Goal: Information Seeking & Learning: Learn about a topic

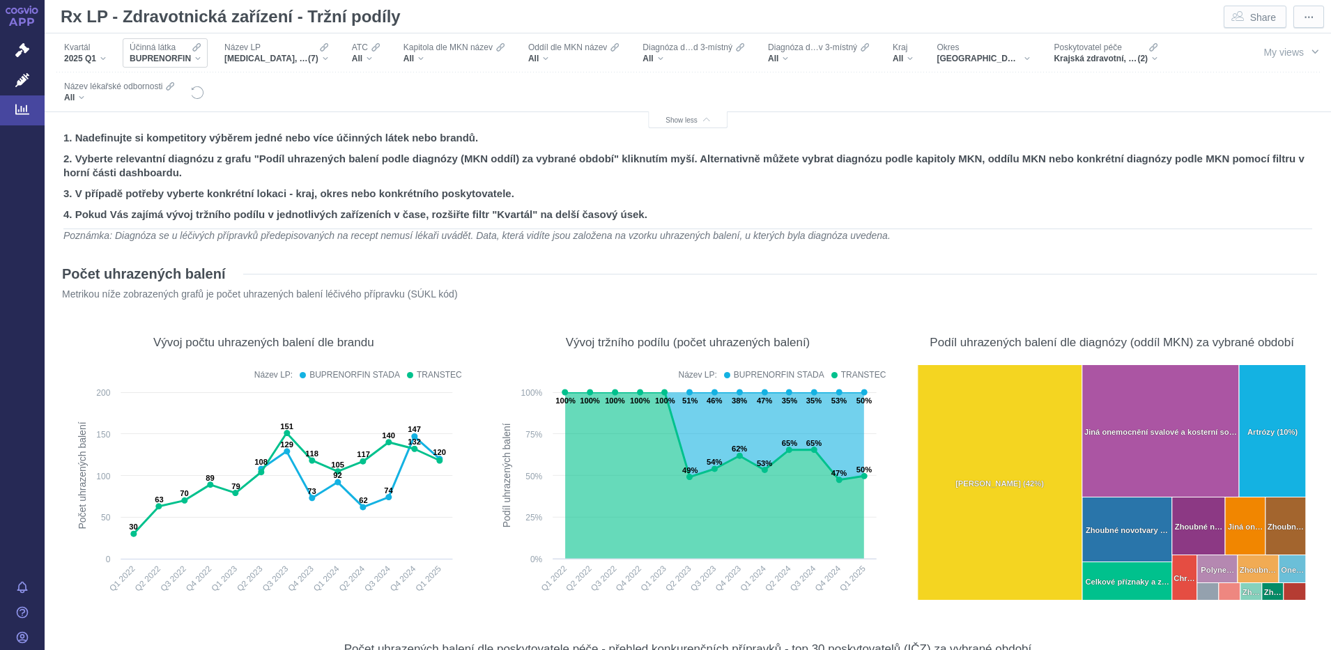
click at [199, 54] on div "BUPRENORFIN" at bounding box center [165, 58] width 71 height 11
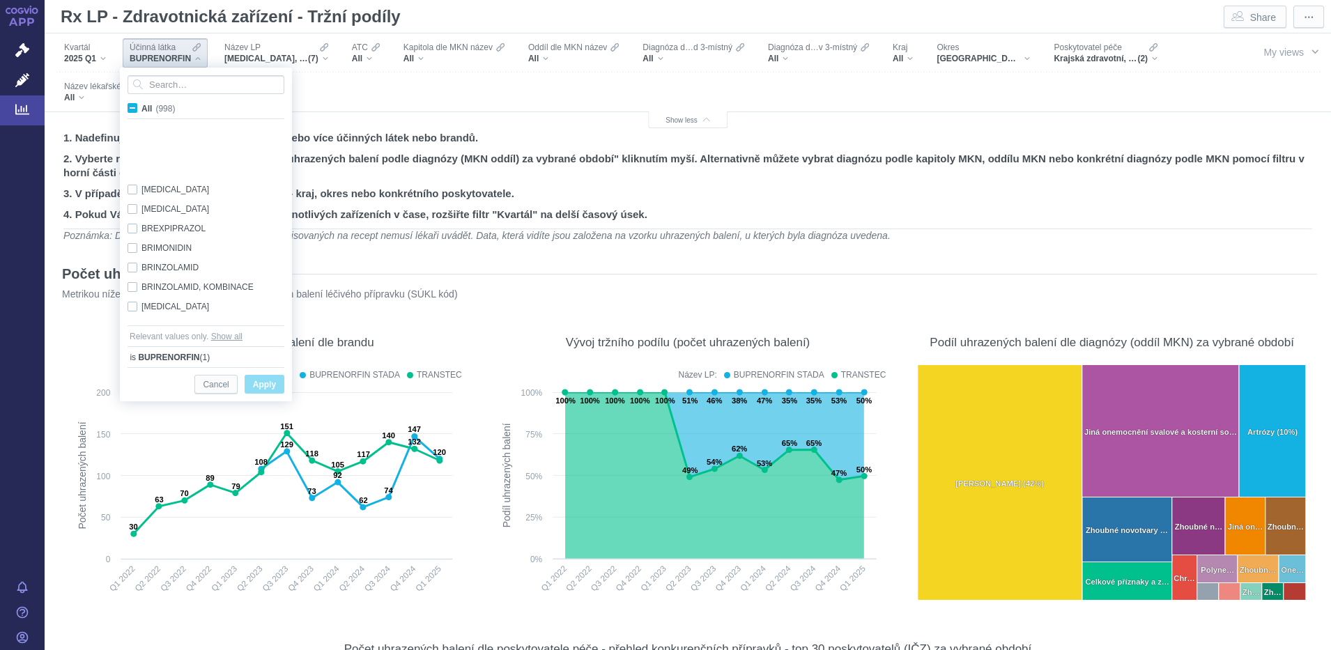
scroll to position [2118, 0]
click at [142, 109] on span "All (998)" at bounding box center [158, 109] width 33 height 10
click at [142, 109] on input "All (998)" at bounding box center [146, 105] width 9 height 9
checkbox input "true"
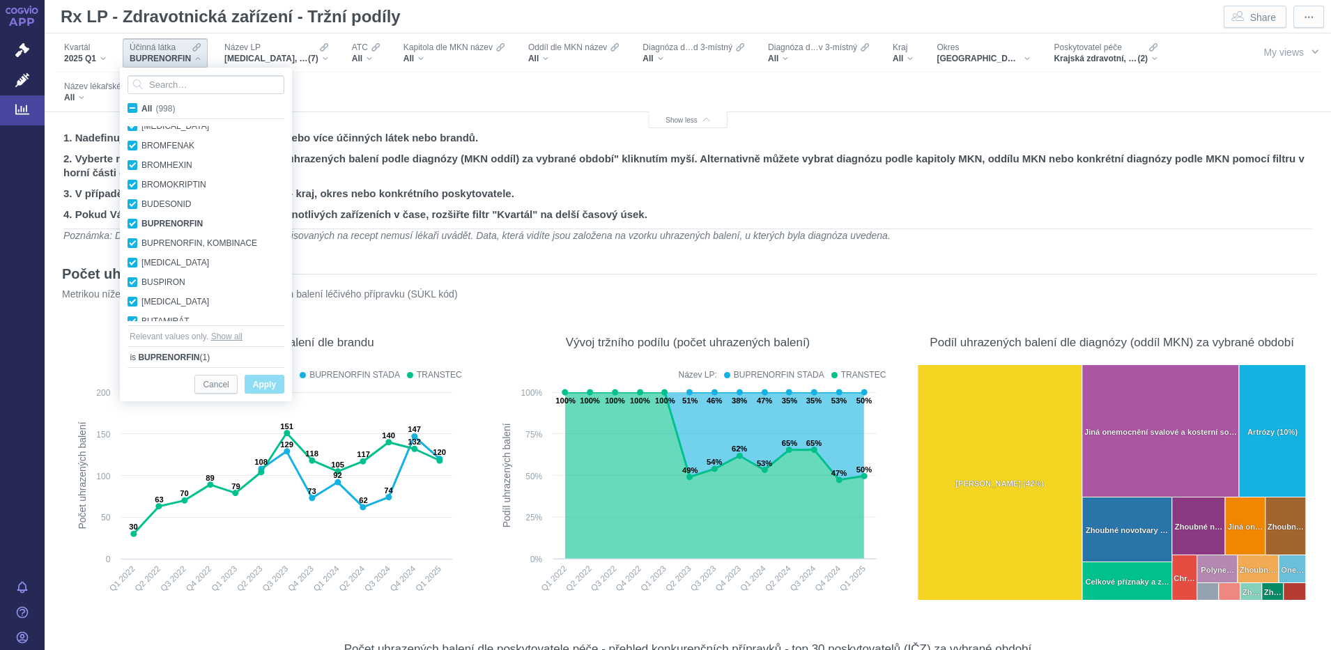
checkbox input "true"
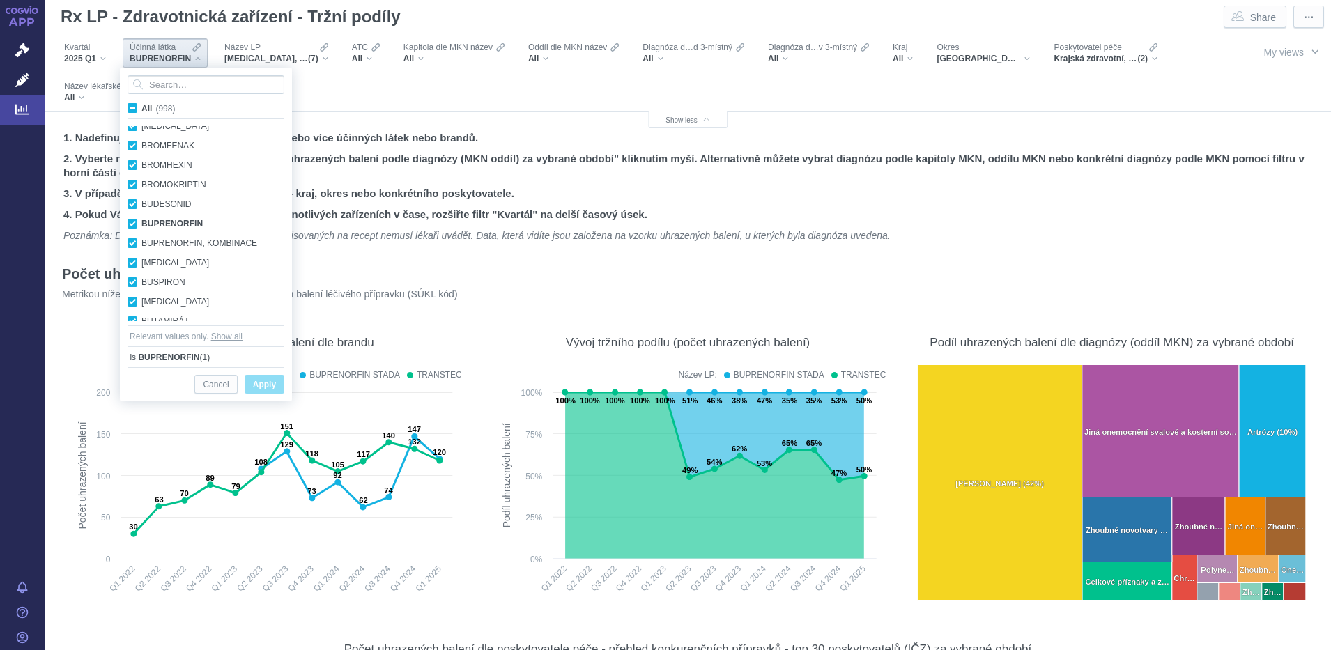
checkbox input "true"
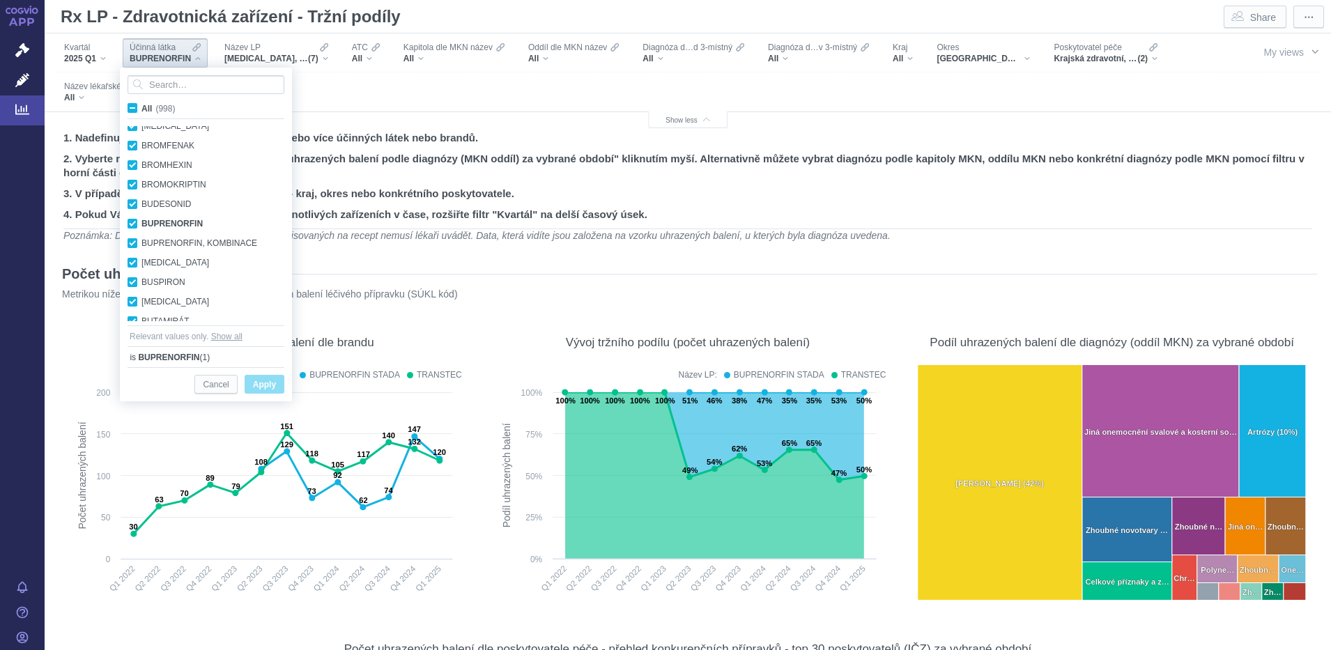
checkbox input "true"
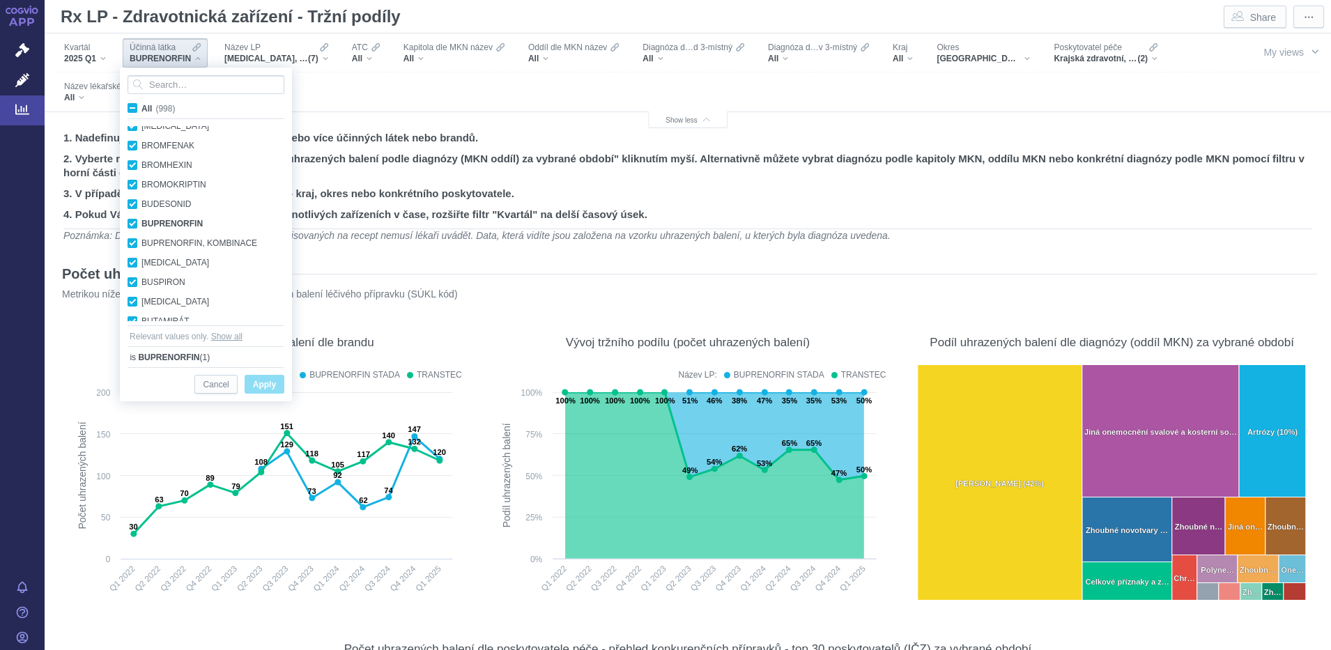
checkbox input "true"
click at [142, 109] on span "All (998)" at bounding box center [158, 109] width 33 height 10
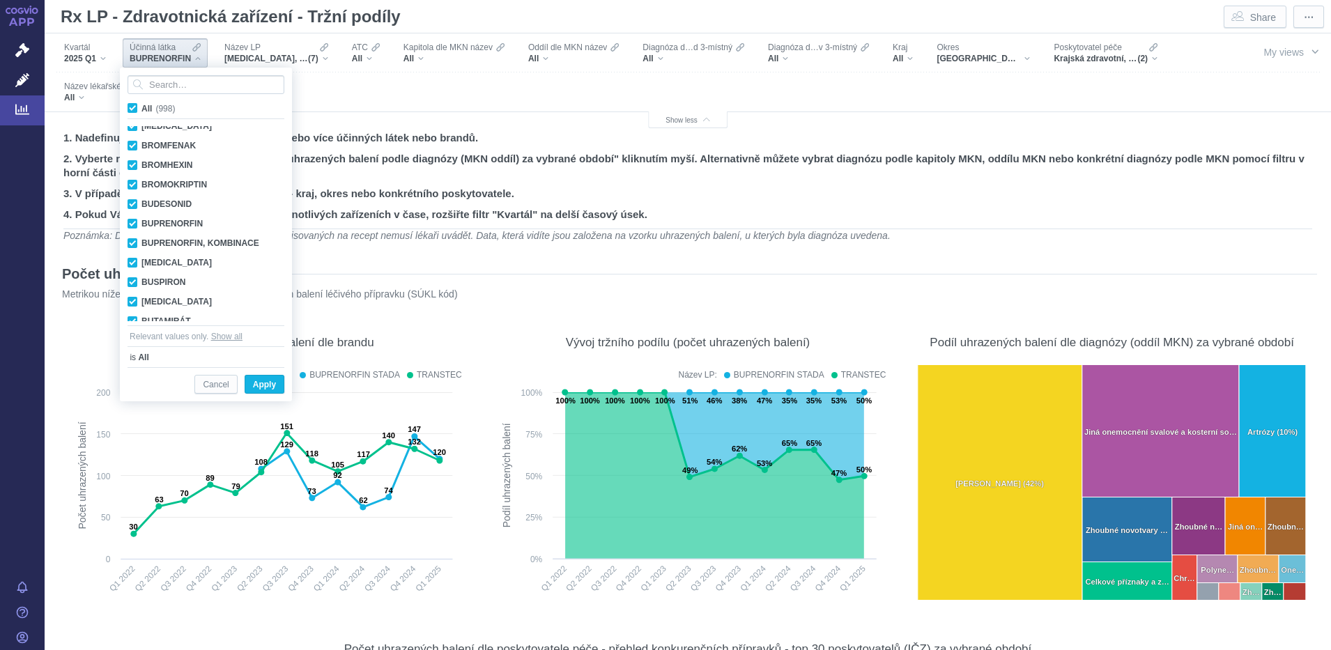
click at [142, 109] on input "All (998)" at bounding box center [146, 105] width 9 height 9
checkbox input "false"
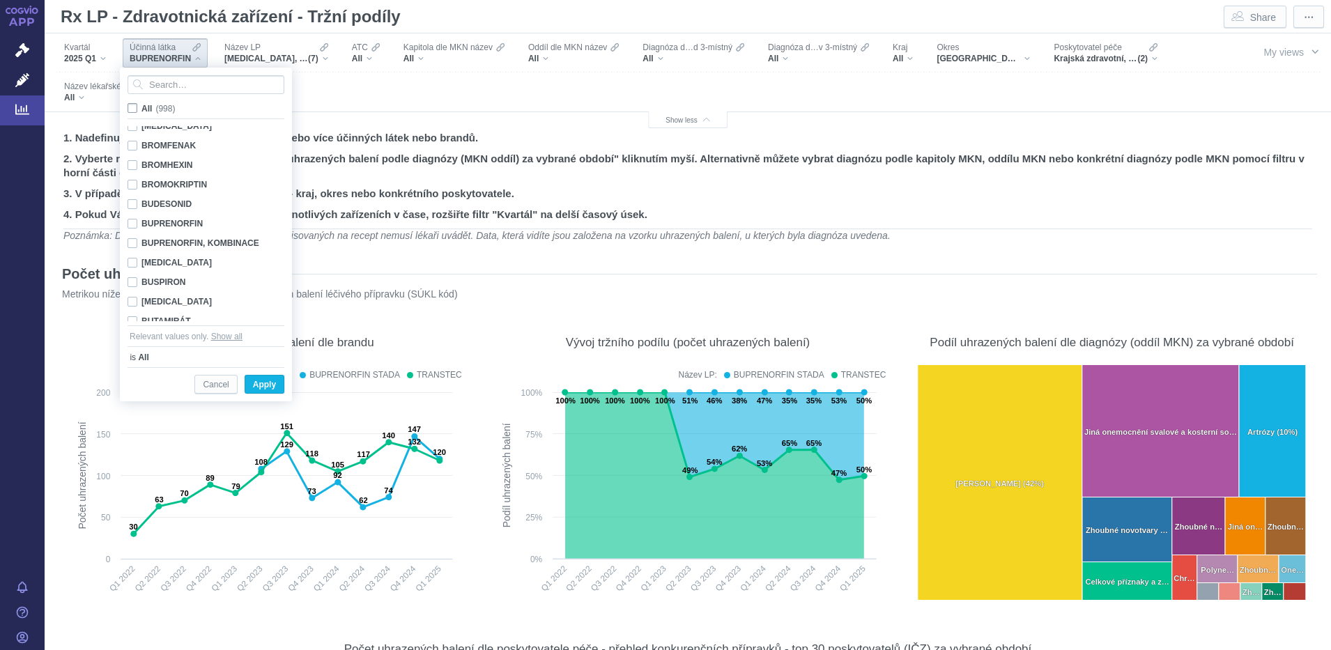
checkbox input "false"
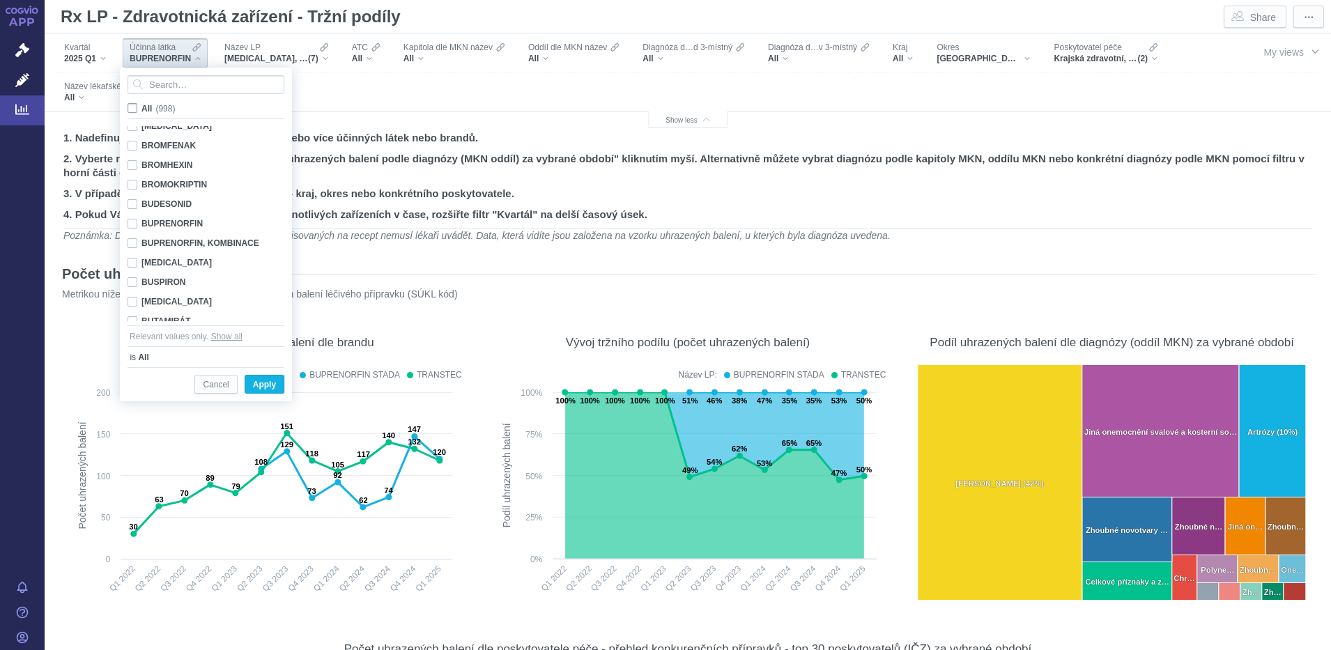
checkbox input "false"
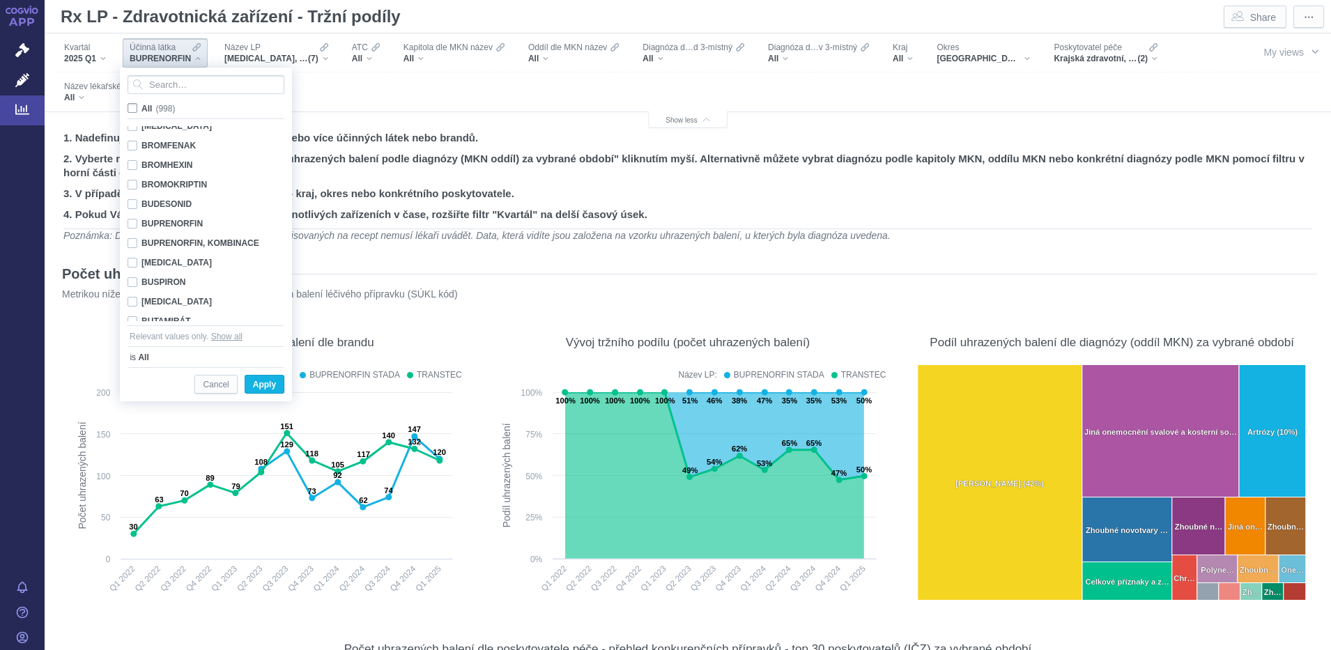
checkbox input "false"
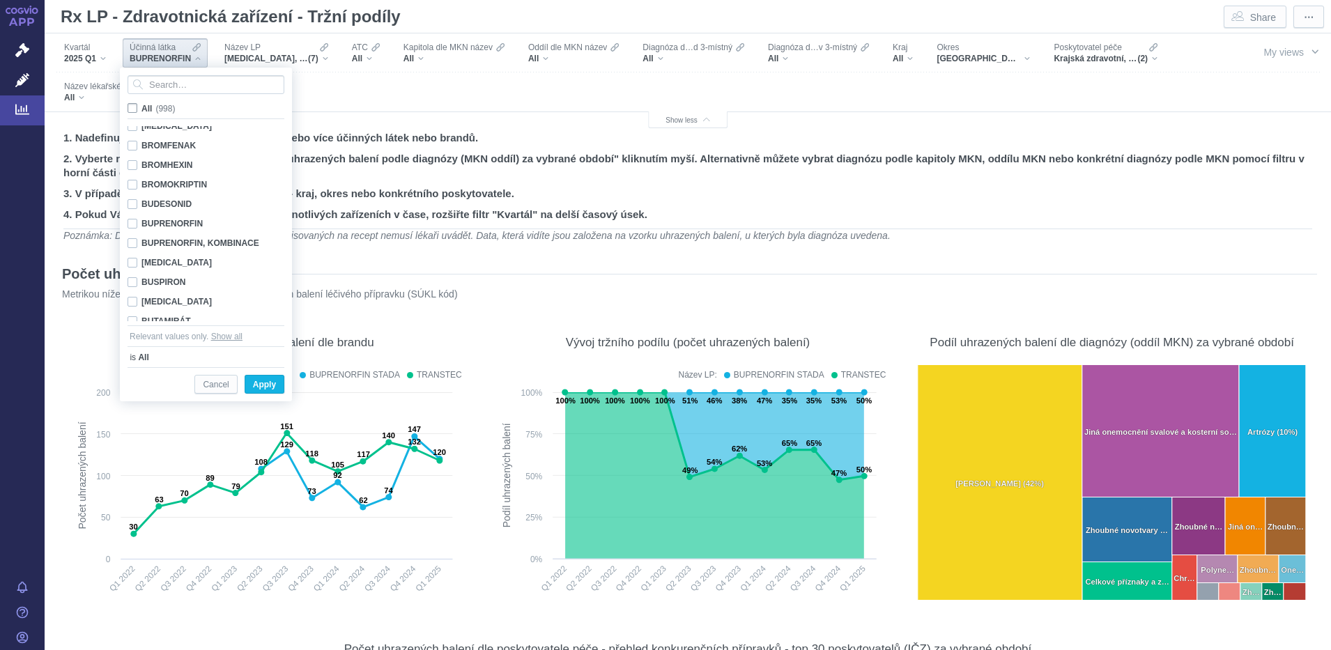
checkbox input "false"
click at [204, 82] on input "Search attribute values" at bounding box center [206, 84] width 157 height 19
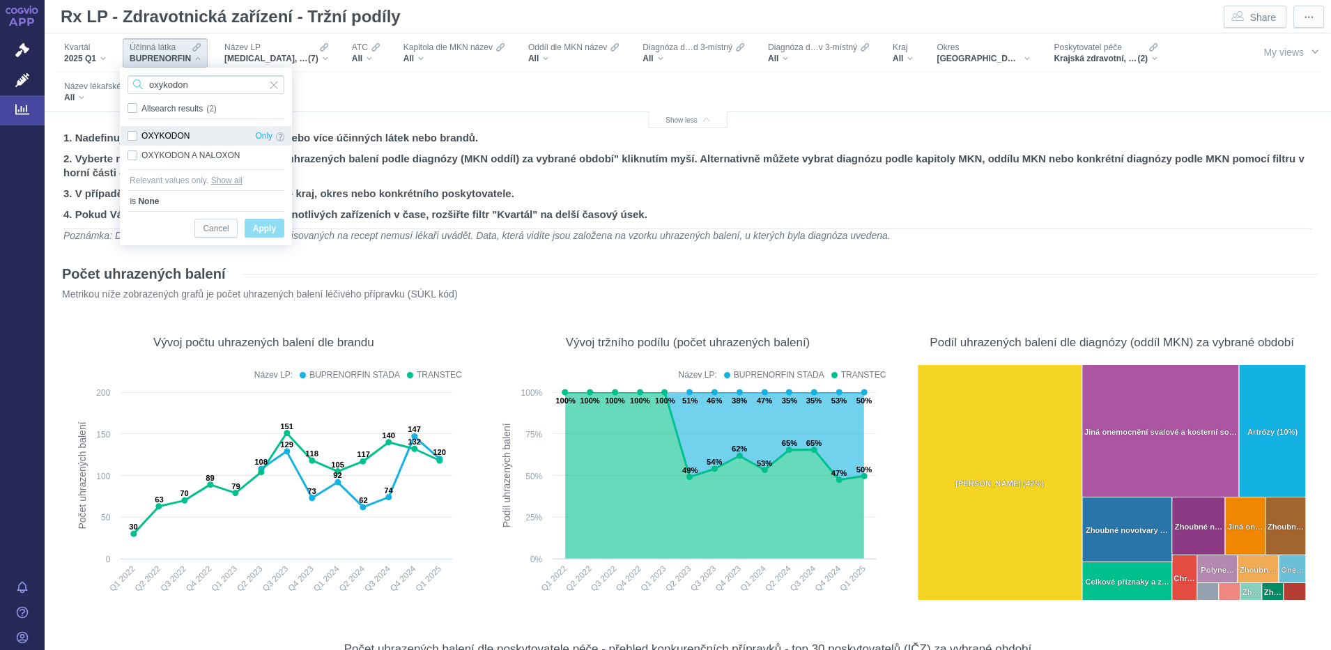
type input "oxykodon"
click at [129, 137] on div "OXYKODON Only" at bounding box center [206, 136] width 171 height 20
checkbox input "true"
click at [266, 228] on span "Apply" at bounding box center [264, 228] width 23 height 17
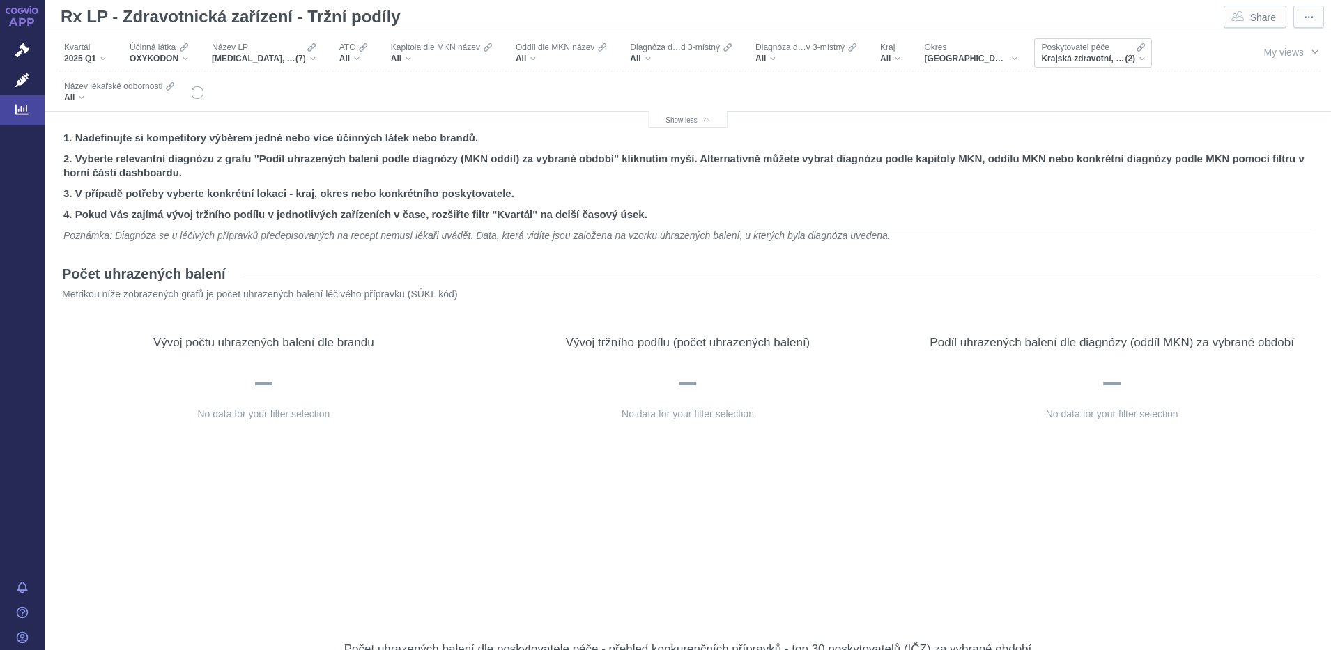
click at [995, 59] on div "Krajská zdravotní, a.s., Krajská zdravotní, [PERSON_NAME] nem. Ústí n.L. o.z. (…" at bounding box center [1093, 58] width 104 height 11
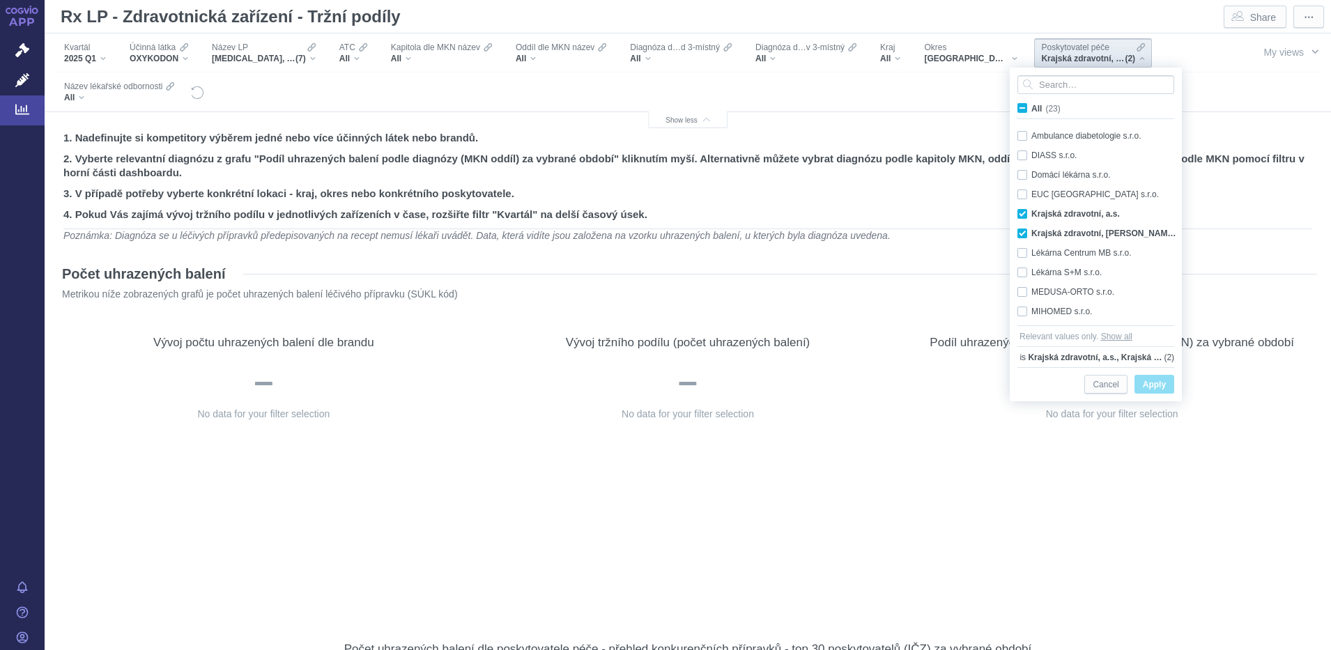
click at [995, 107] on span "All (23)" at bounding box center [1046, 109] width 29 height 10
click at [995, 107] on input "All (23)" at bounding box center [1036, 105] width 9 height 9
checkbox input "true"
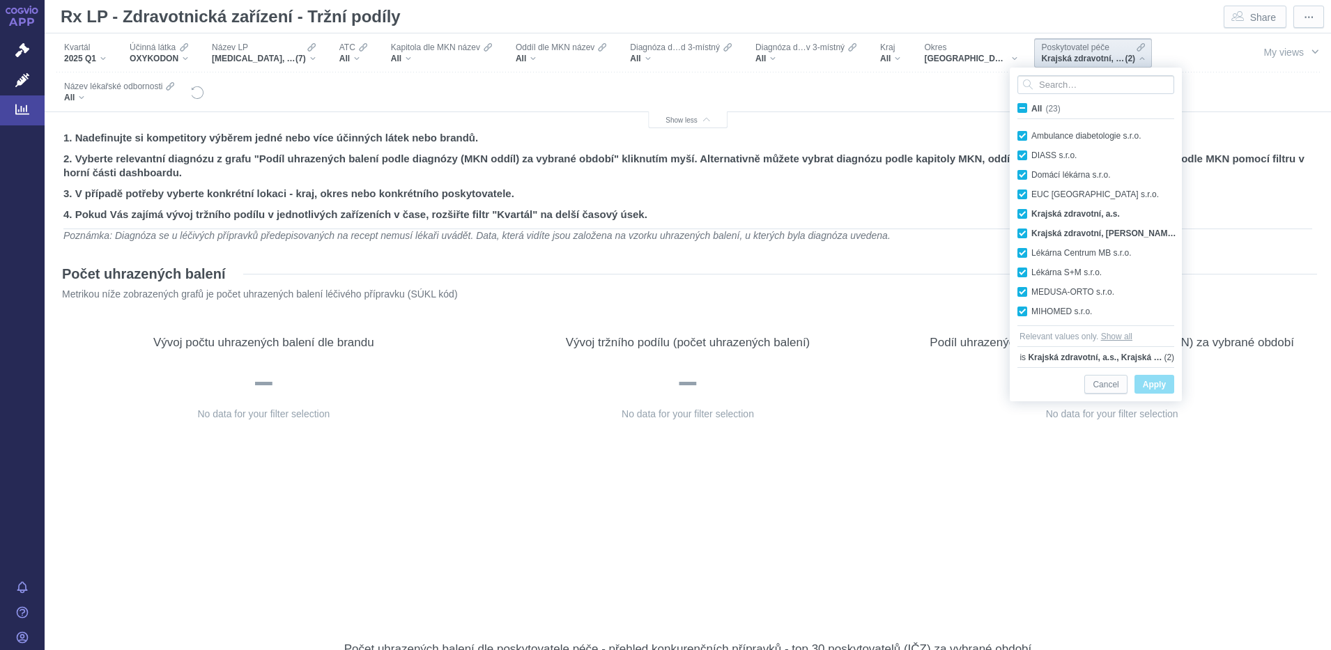
checkbox input "true"
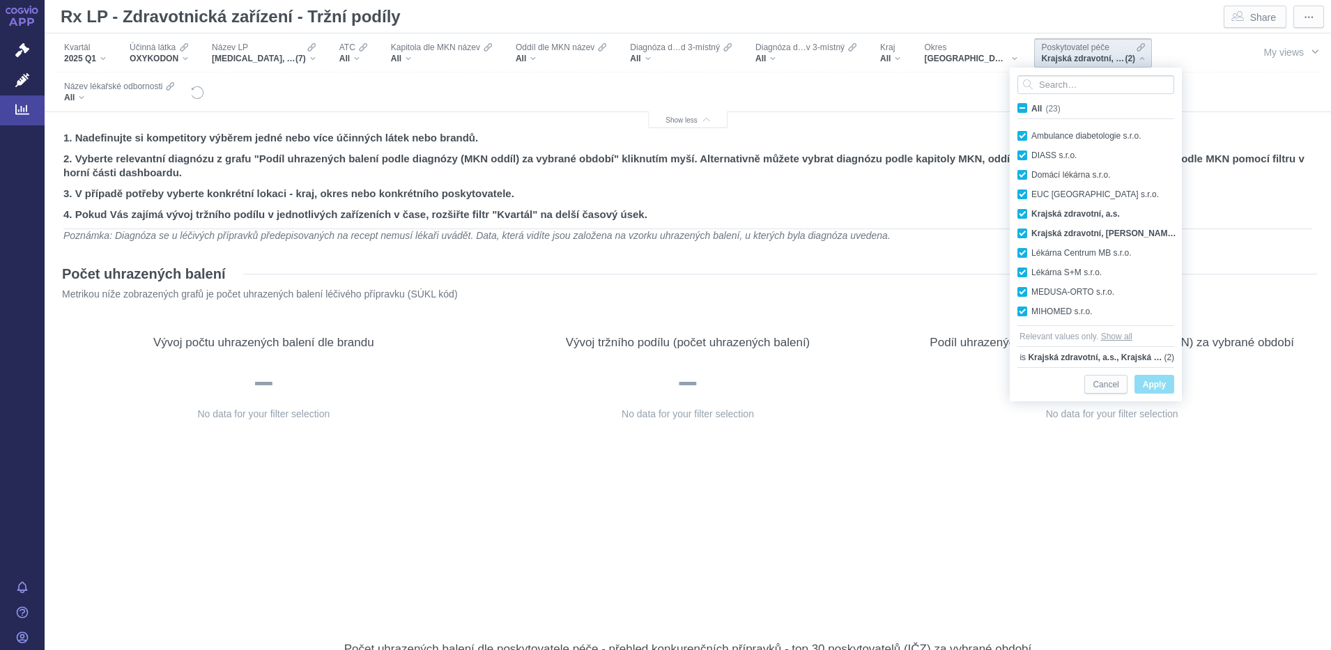
checkbox input "true"
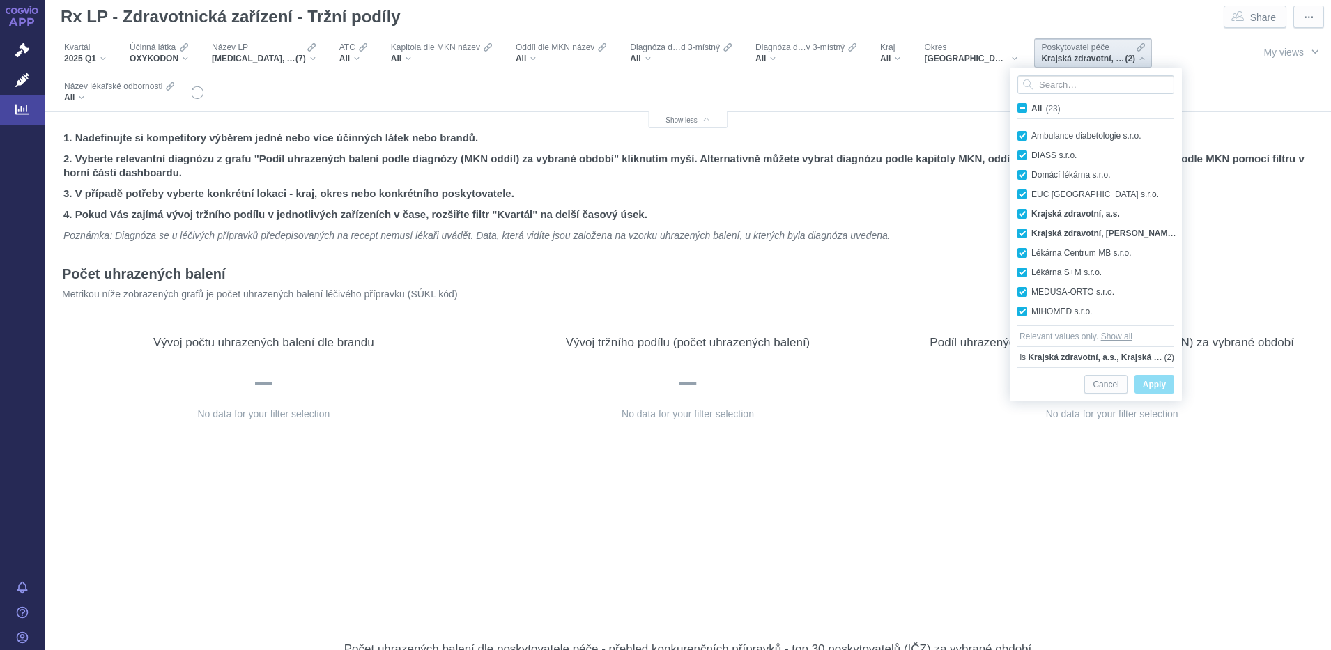
checkbox input "true"
click at [995, 382] on span "Apply" at bounding box center [1154, 384] width 23 height 17
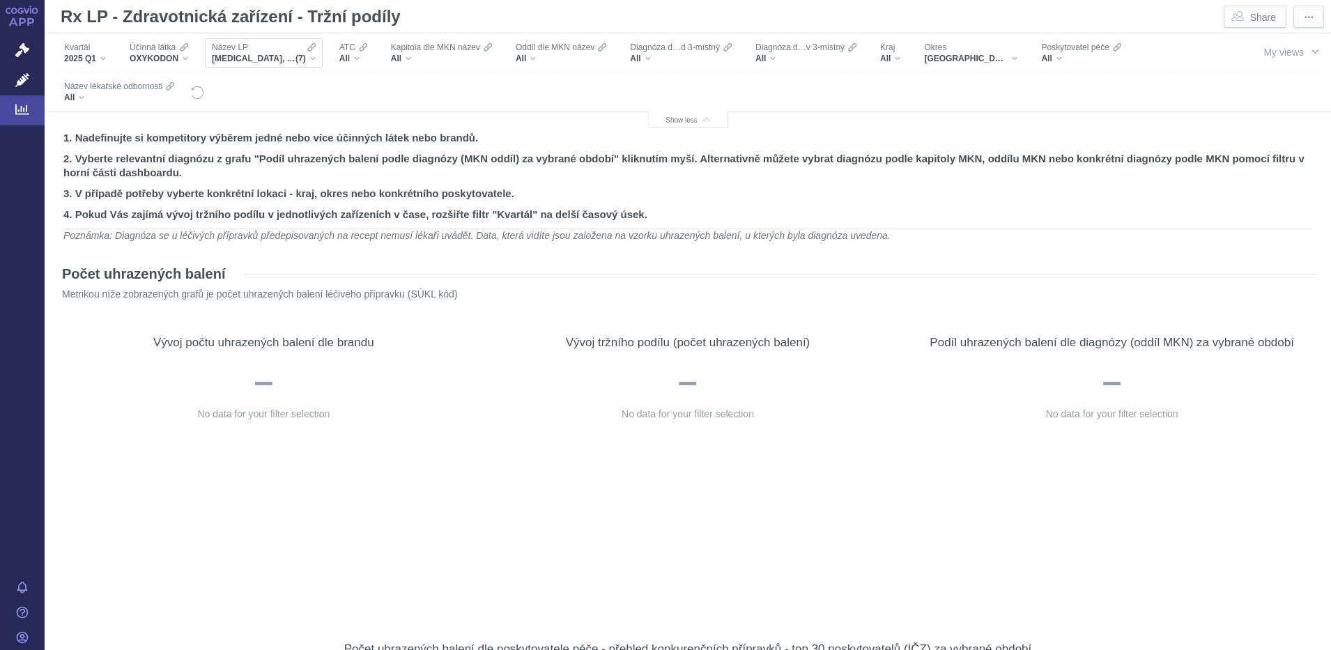
click at [316, 58] on div "Název LP [MEDICAL_DATA], [MEDICAL_DATA] 1000 MG, [MEDICAL_DATA], METFOGAMMA, ME…" at bounding box center [264, 52] width 118 height 29
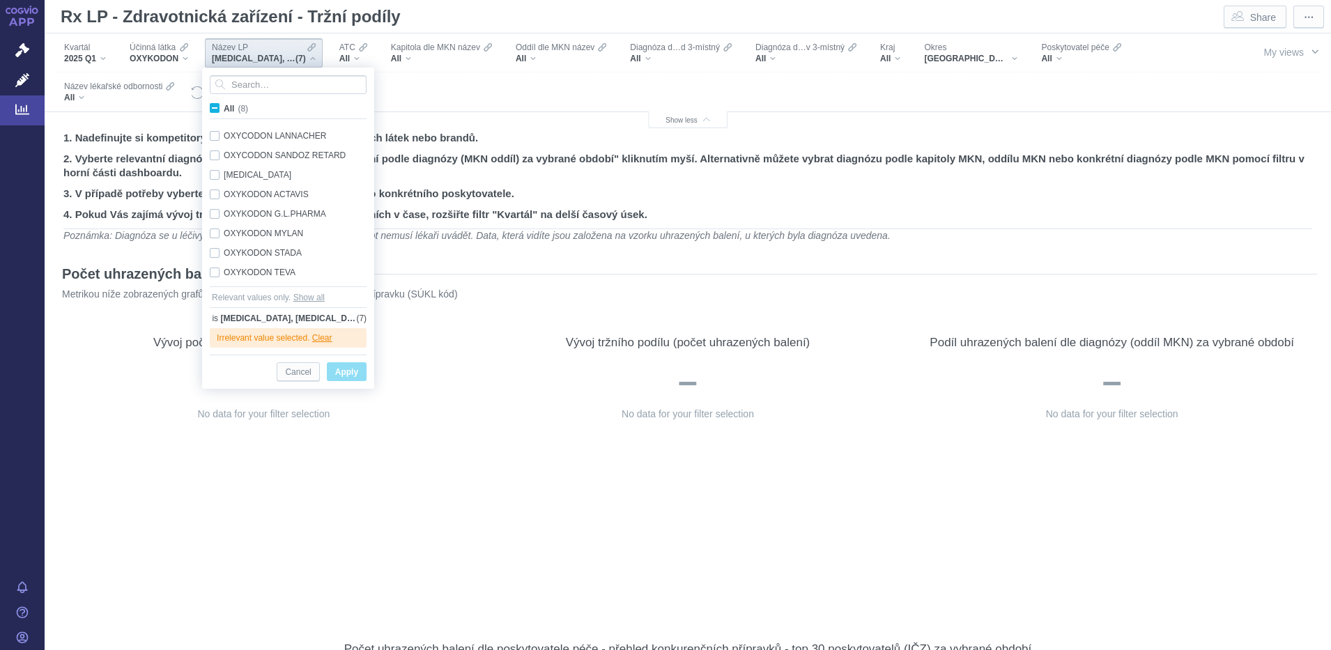
click at [224, 105] on span "All (8)" at bounding box center [236, 109] width 24 height 10
click at [224, 105] on input "All (8)" at bounding box center [228, 105] width 9 height 9
checkbox input "true"
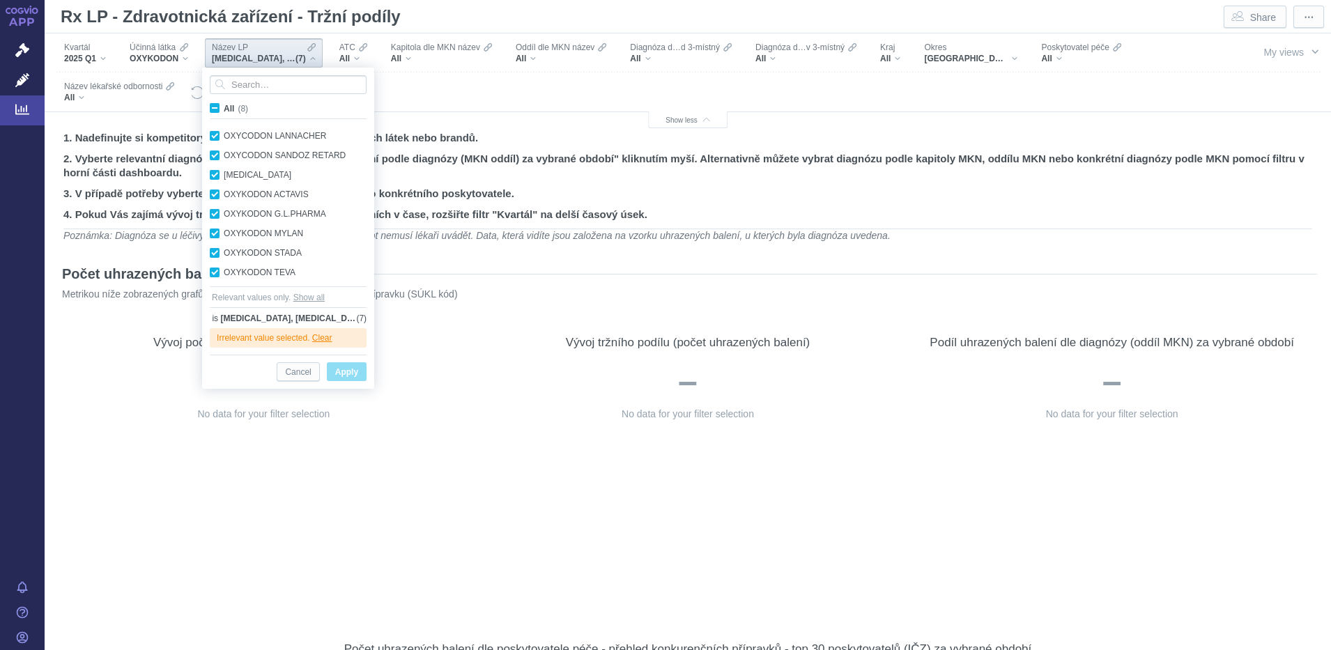
checkbox input "true"
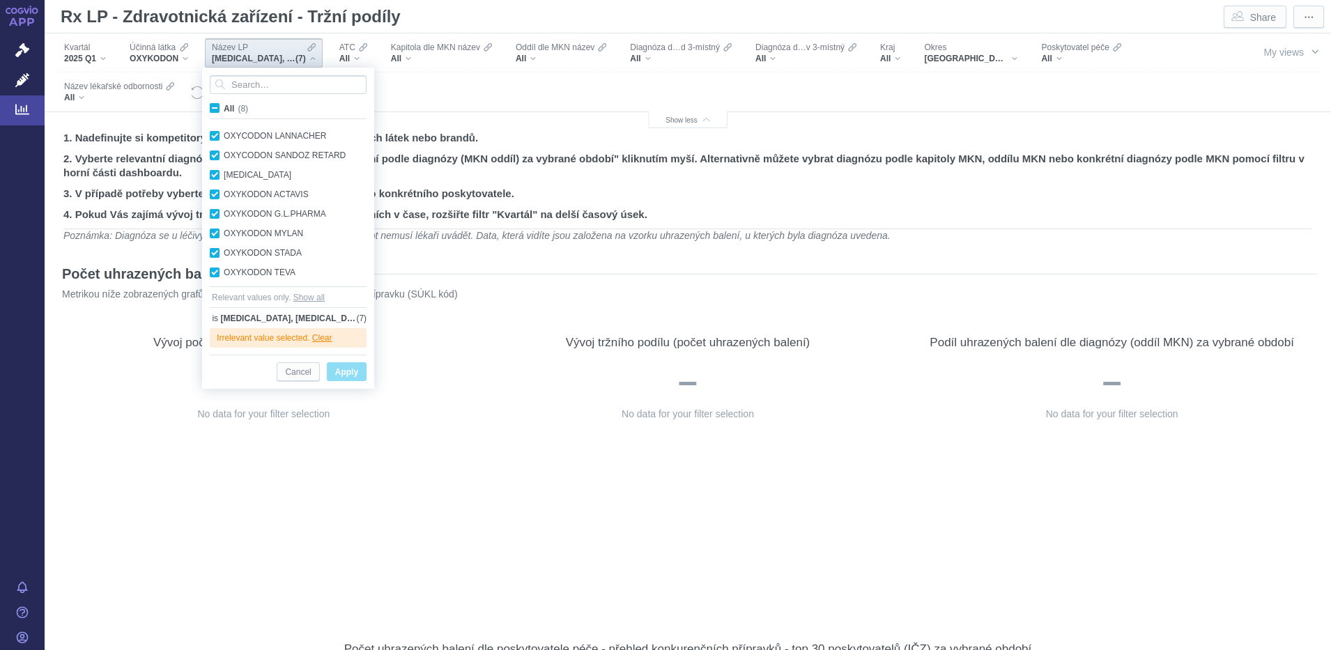
checkbox input "true"
click at [224, 105] on span "All (8)" at bounding box center [236, 109] width 24 height 10
click at [224, 105] on input "All (8)" at bounding box center [228, 105] width 9 height 9
checkbox input "false"
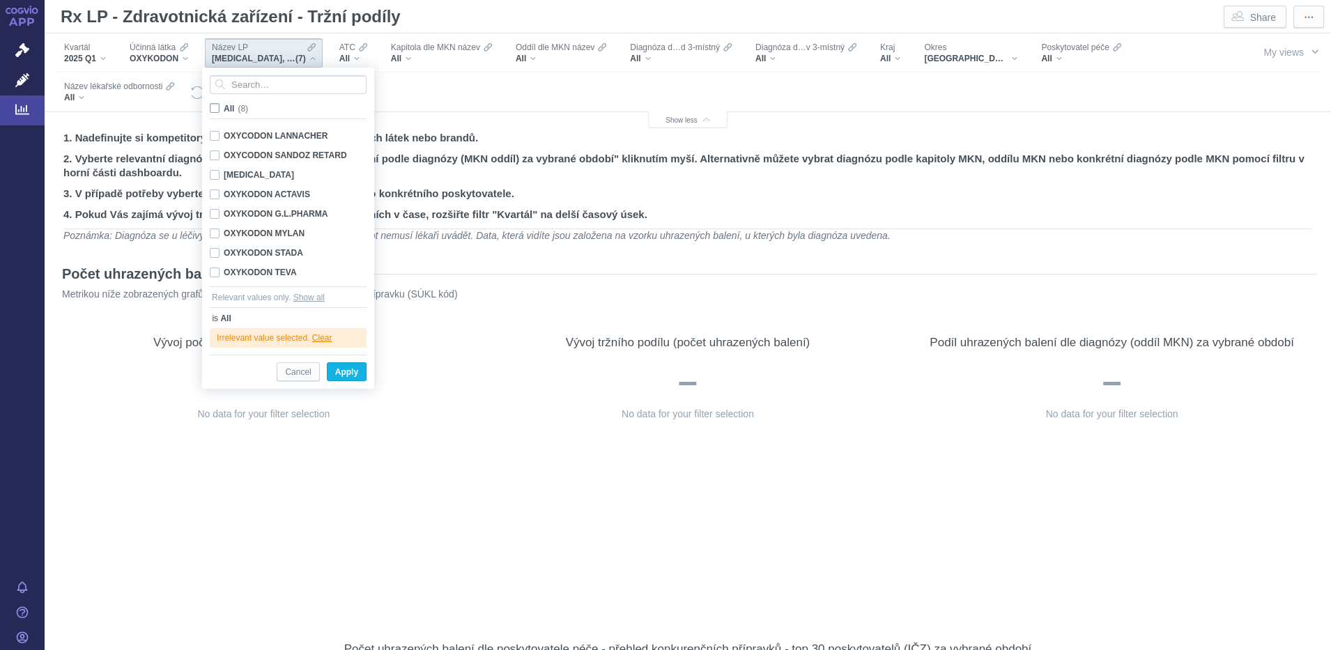
checkbox input "false"
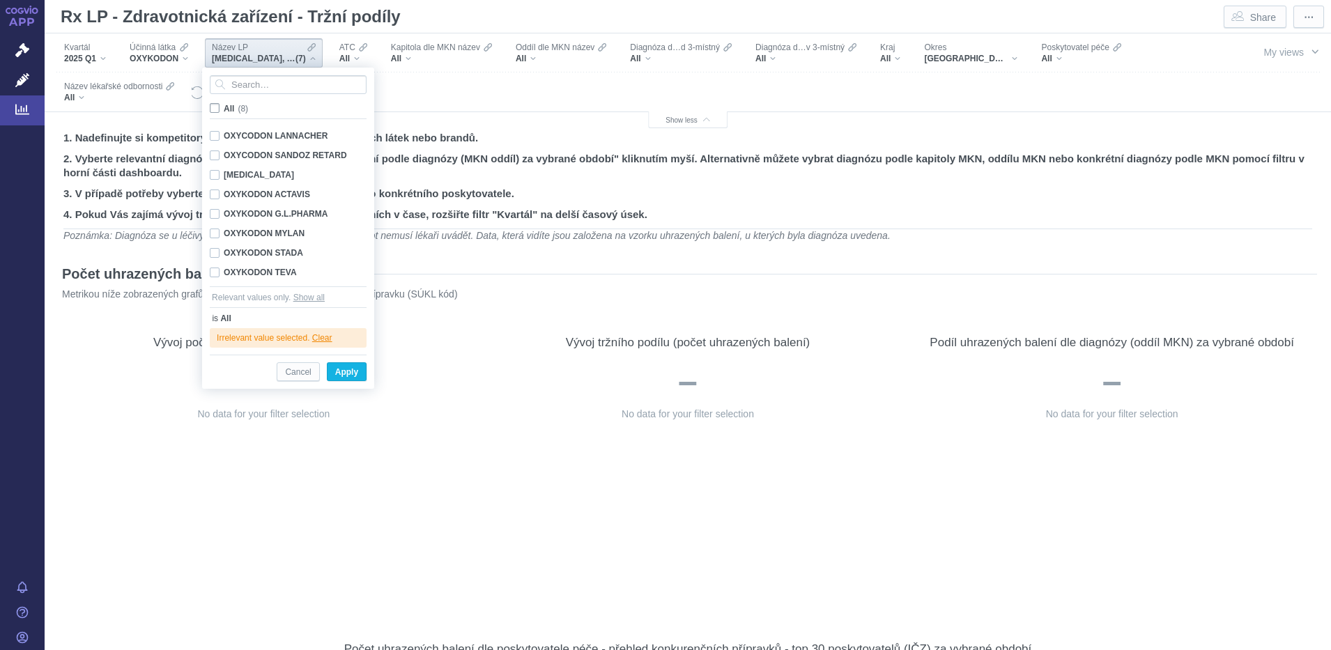
checkbox input "false"
click at [224, 110] on span "All (8)" at bounding box center [235, 109] width 23 height 10
click at [224, 110] on input "All (8)" at bounding box center [228, 105] width 9 height 9
checkbox input "true"
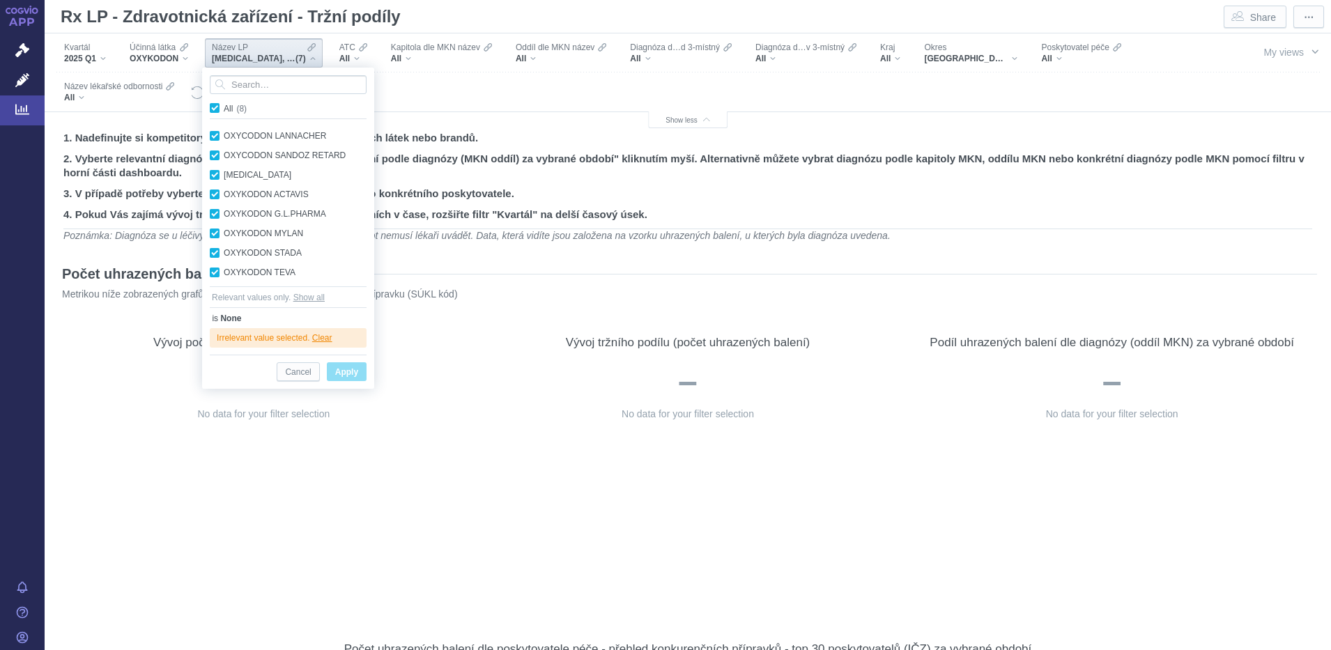
checkbox input "true"
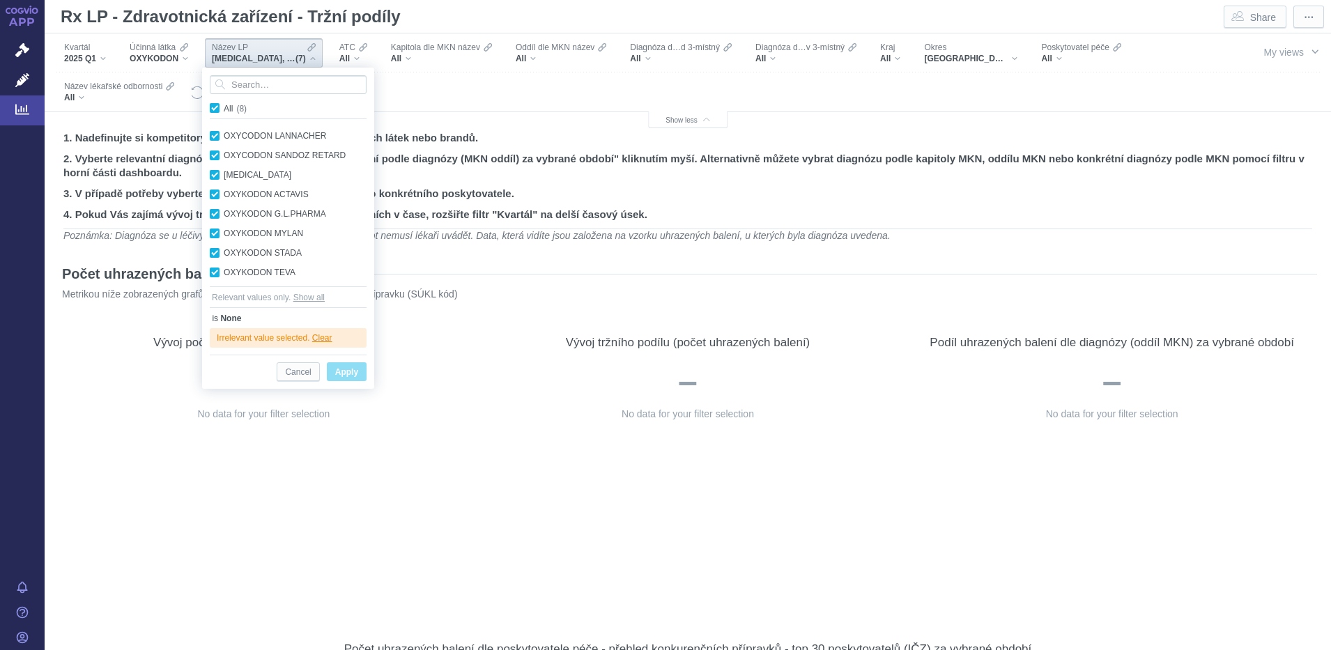
checkbox input "true"
click at [344, 376] on span "Apply" at bounding box center [346, 372] width 23 height 17
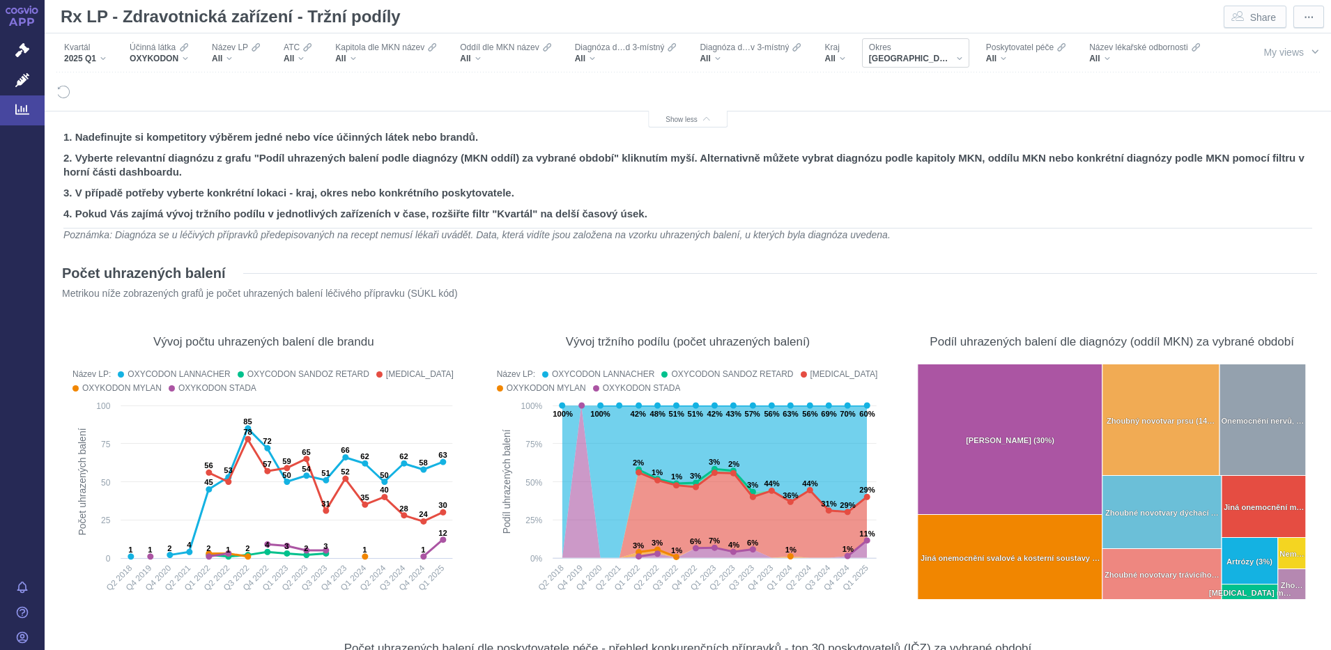
click at [942, 56] on div "Okres [GEOGRAPHIC_DATA]" at bounding box center [915, 52] width 107 height 29
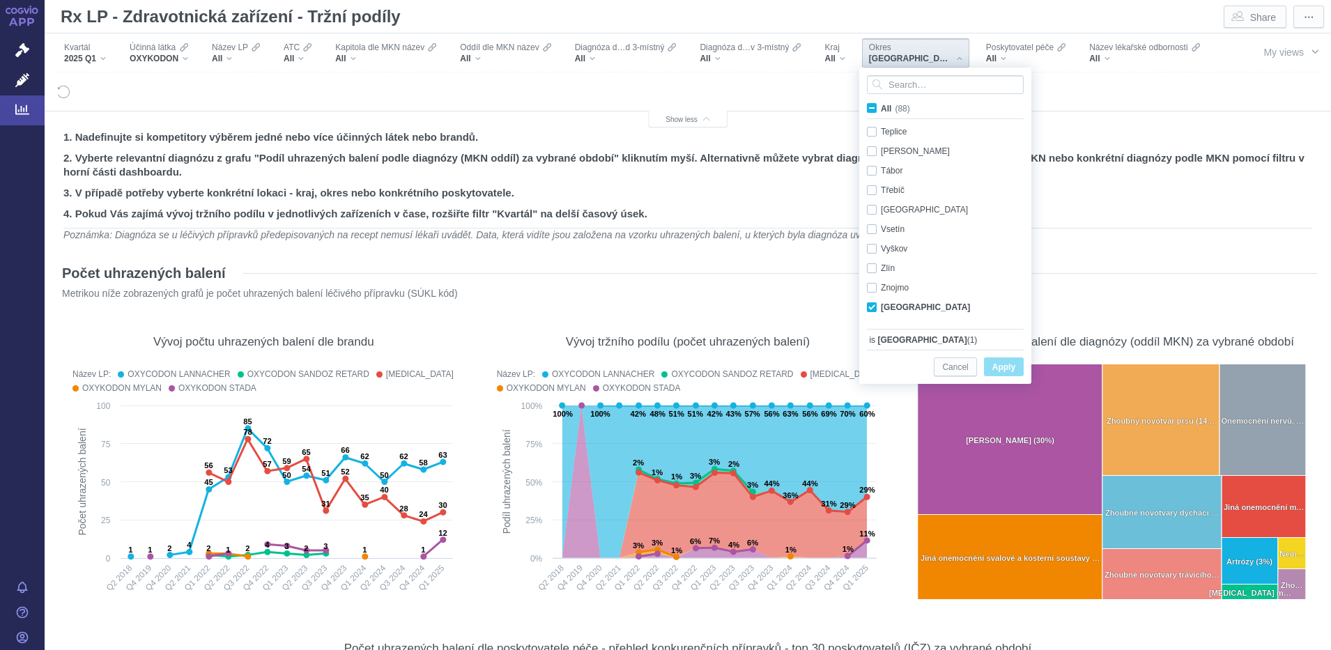
scroll to position [1493, 0]
click at [881, 108] on span "All (88)" at bounding box center [895, 109] width 29 height 10
click at [881, 108] on input "All (88)" at bounding box center [885, 105] width 9 height 9
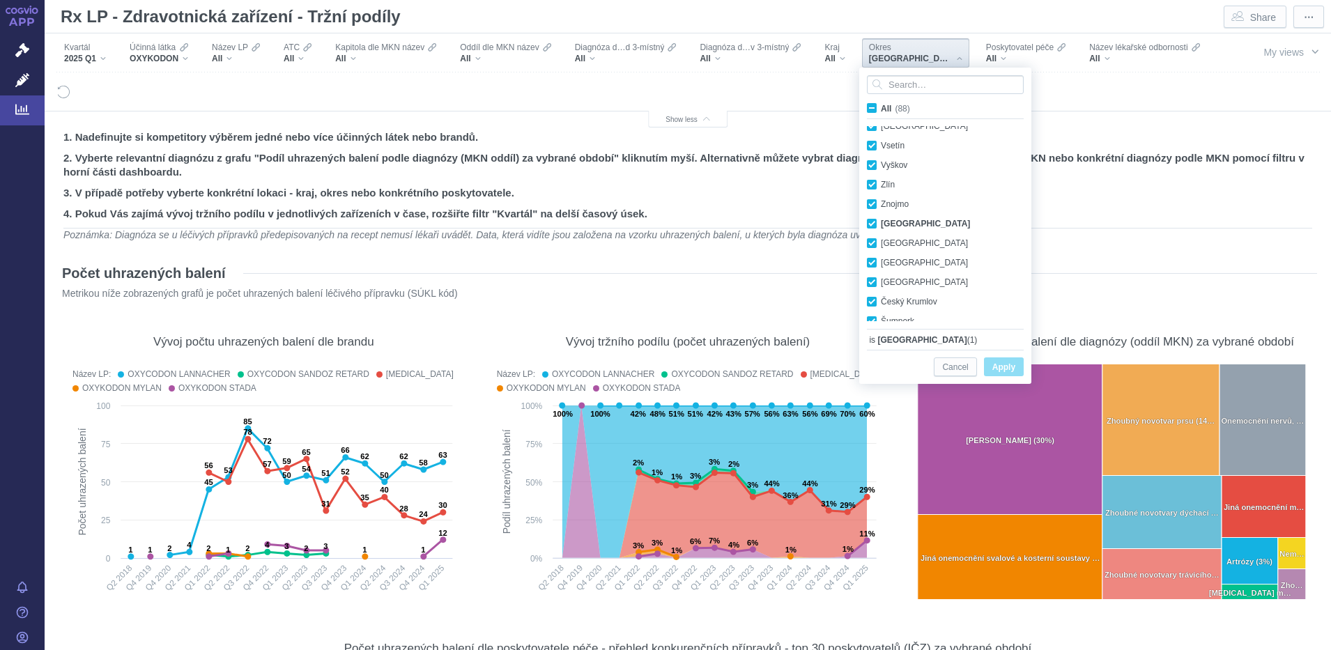
checkbox input "true"
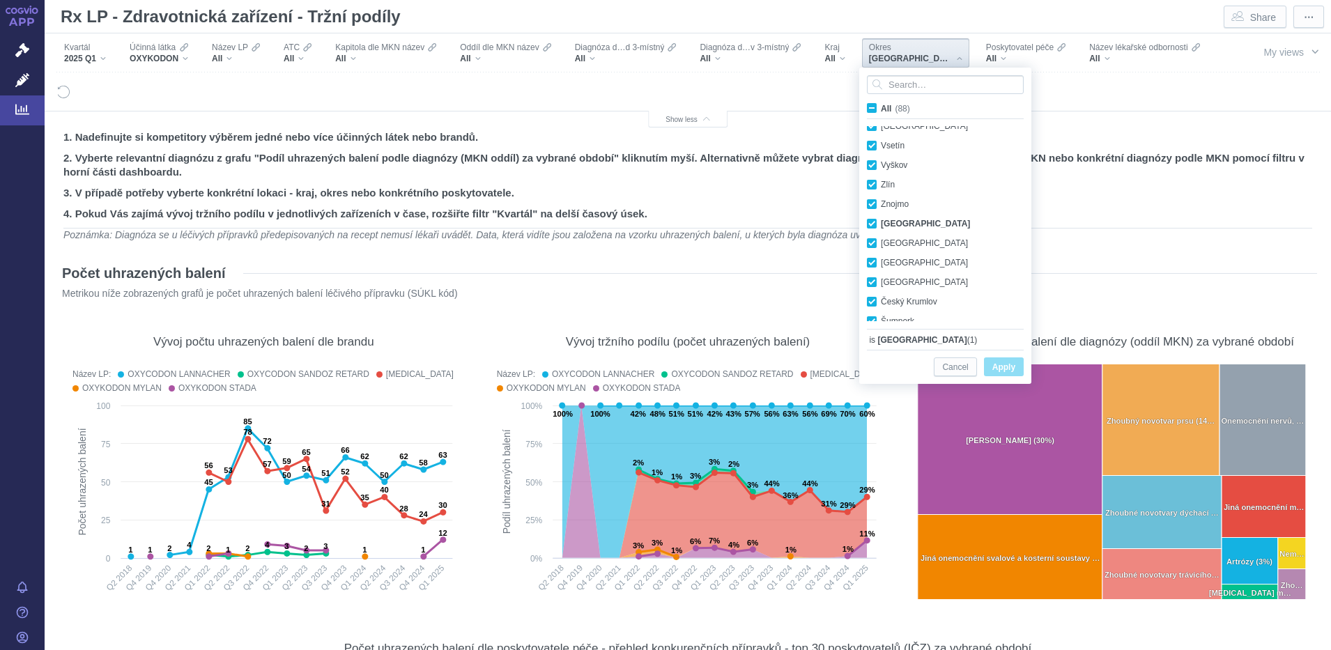
checkbox input "true"
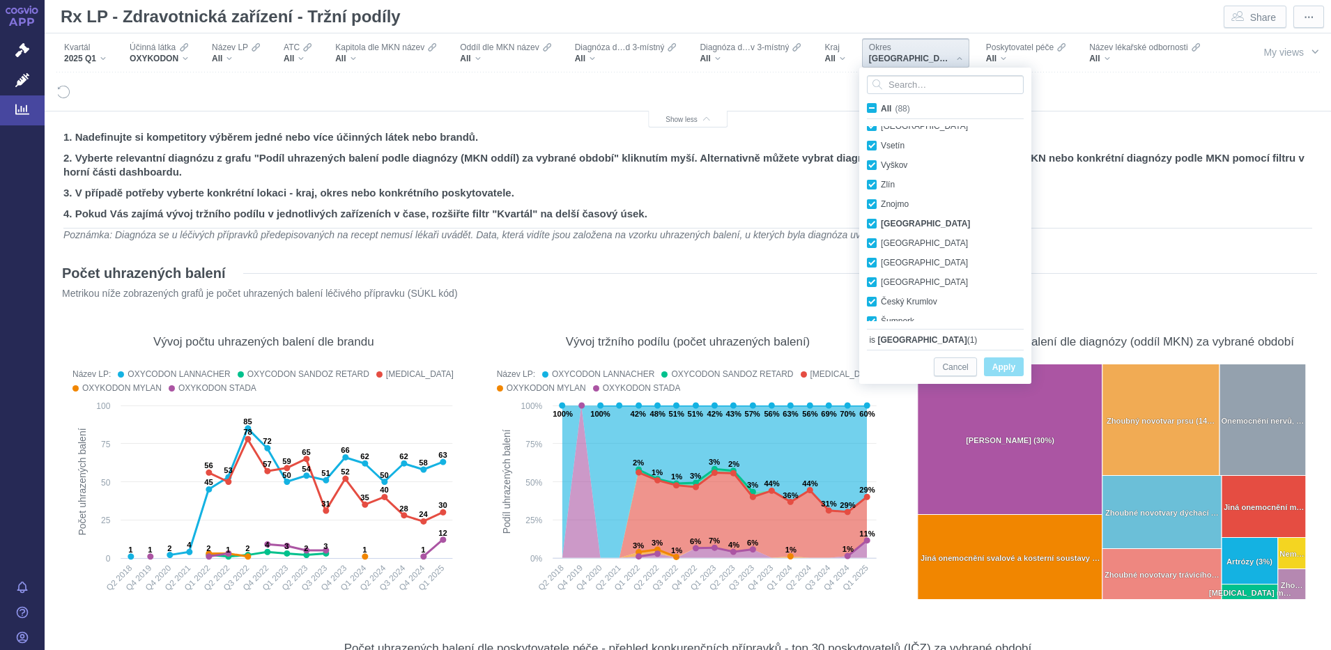
checkbox input "true"
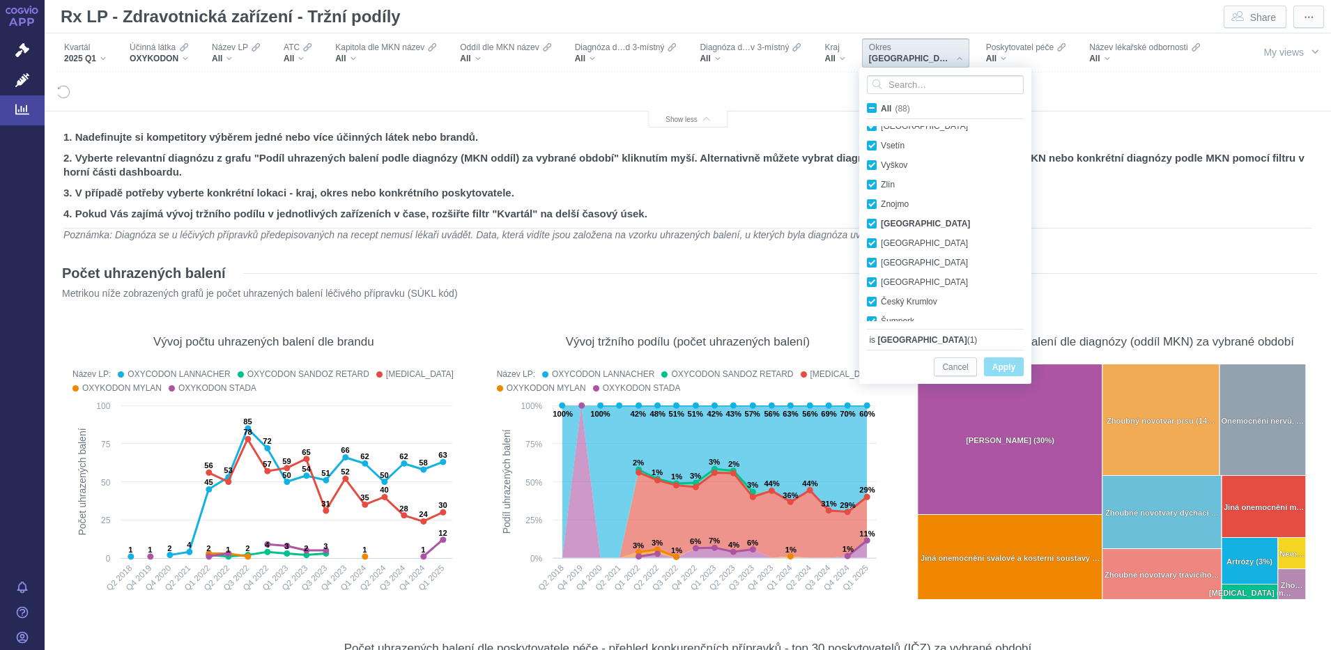
checkbox input "true"
click at [995, 373] on span "Apply" at bounding box center [1004, 367] width 23 height 17
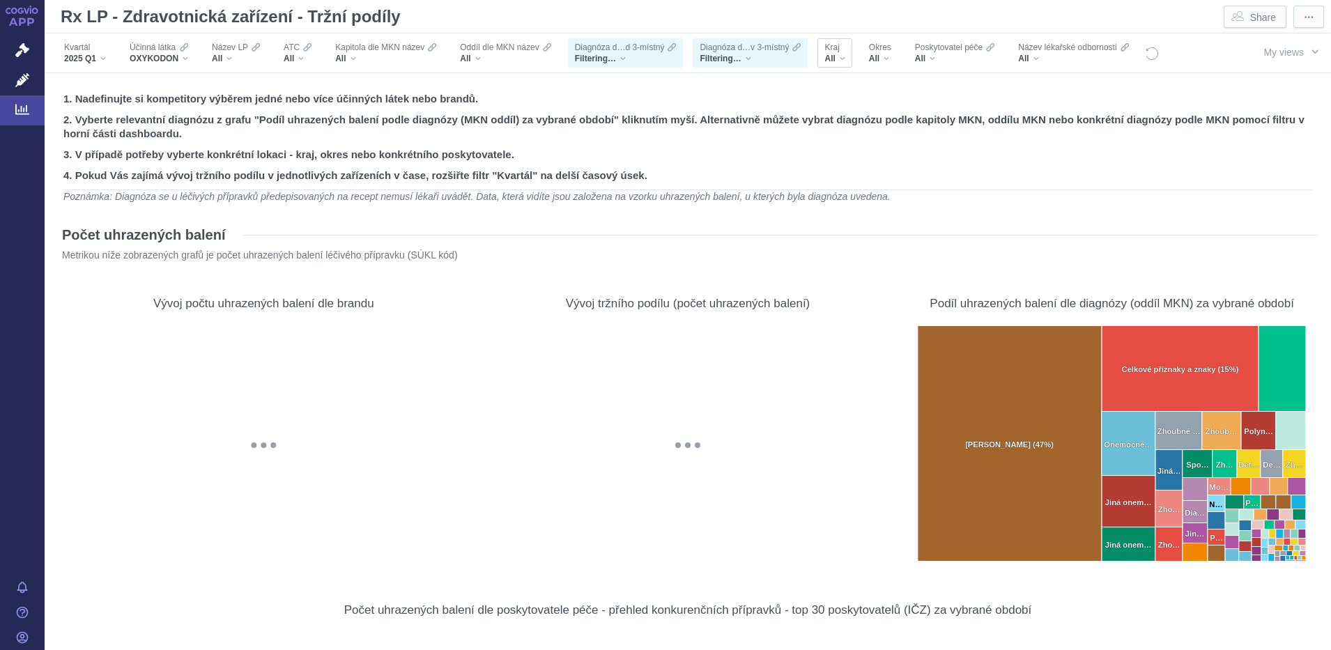
click at [844, 57] on div "All" at bounding box center [835, 58] width 20 height 11
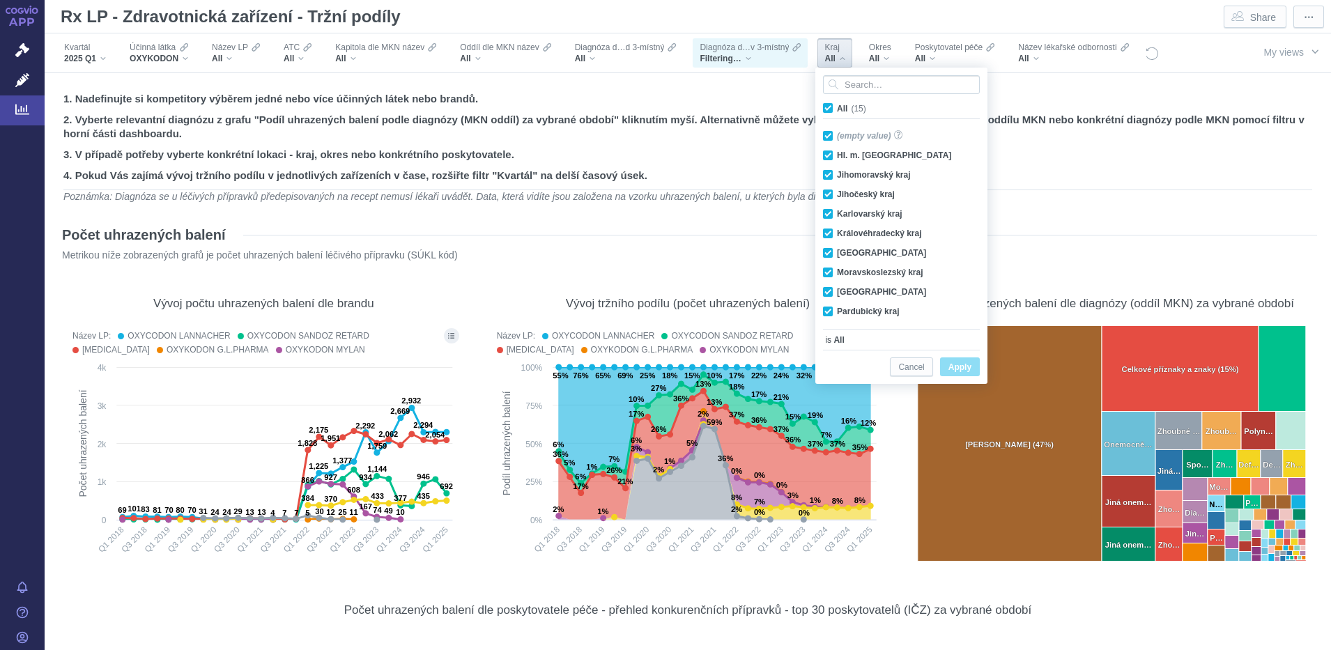
click at [837, 104] on span "All (15)" at bounding box center [851, 109] width 29 height 10
click at [837, 104] on input "All (15)" at bounding box center [841, 105] width 9 height 9
checkbox input "false"
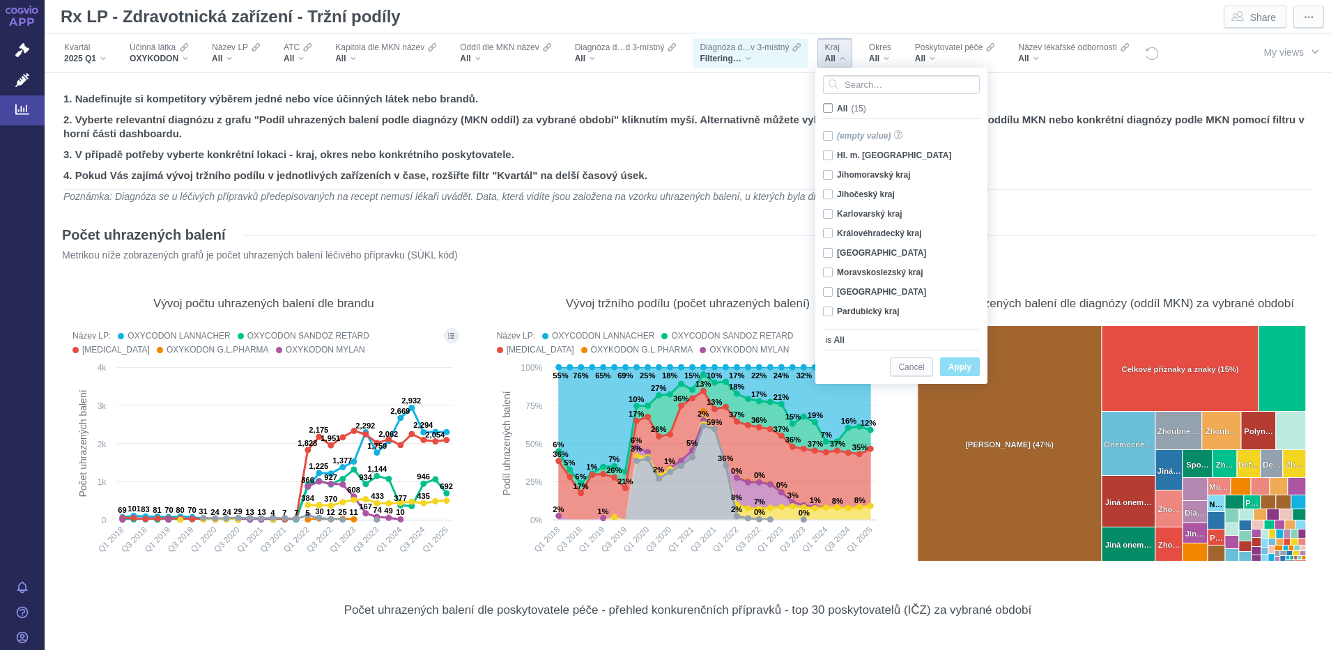
checkbox input "false"
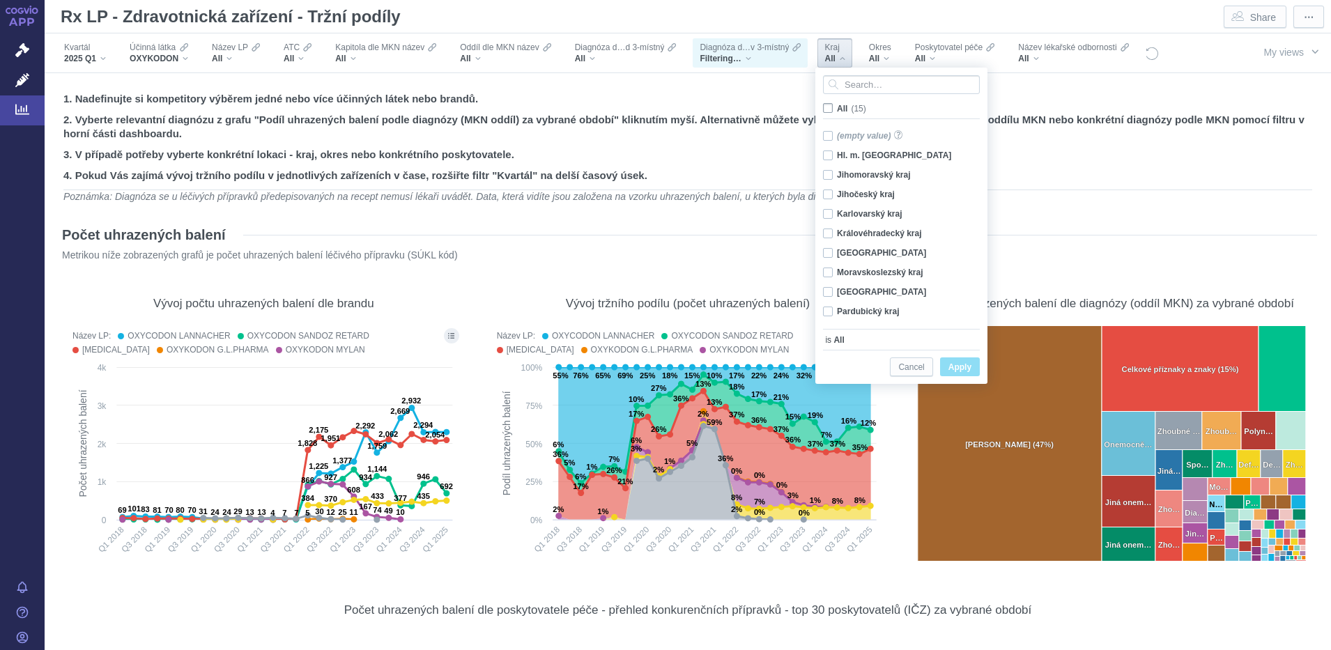
checkbox input "false"
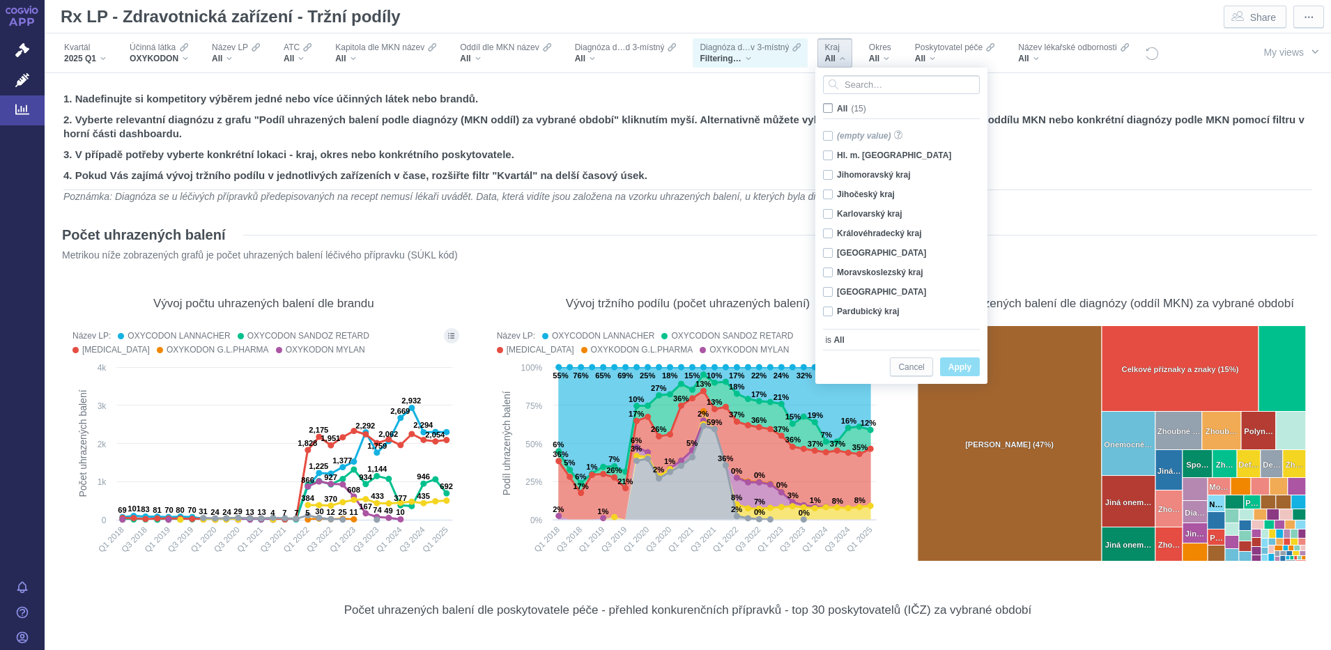
checkbox input "false"
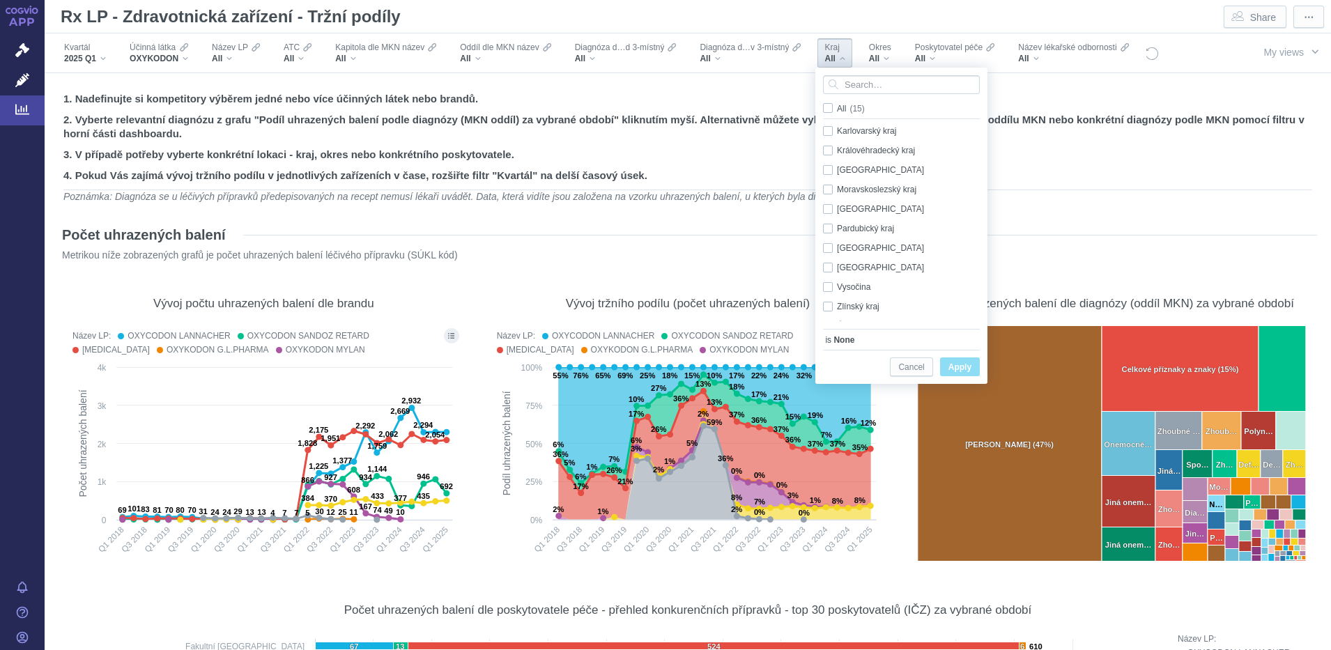
scroll to position [89, 0]
click at [826, 245] on div "Plzeňský kraj Only" at bounding box center [903, 242] width 175 height 20
checkbox input "true"
click at [955, 363] on span "Apply" at bounding box center [960, 367] width 23 height 17
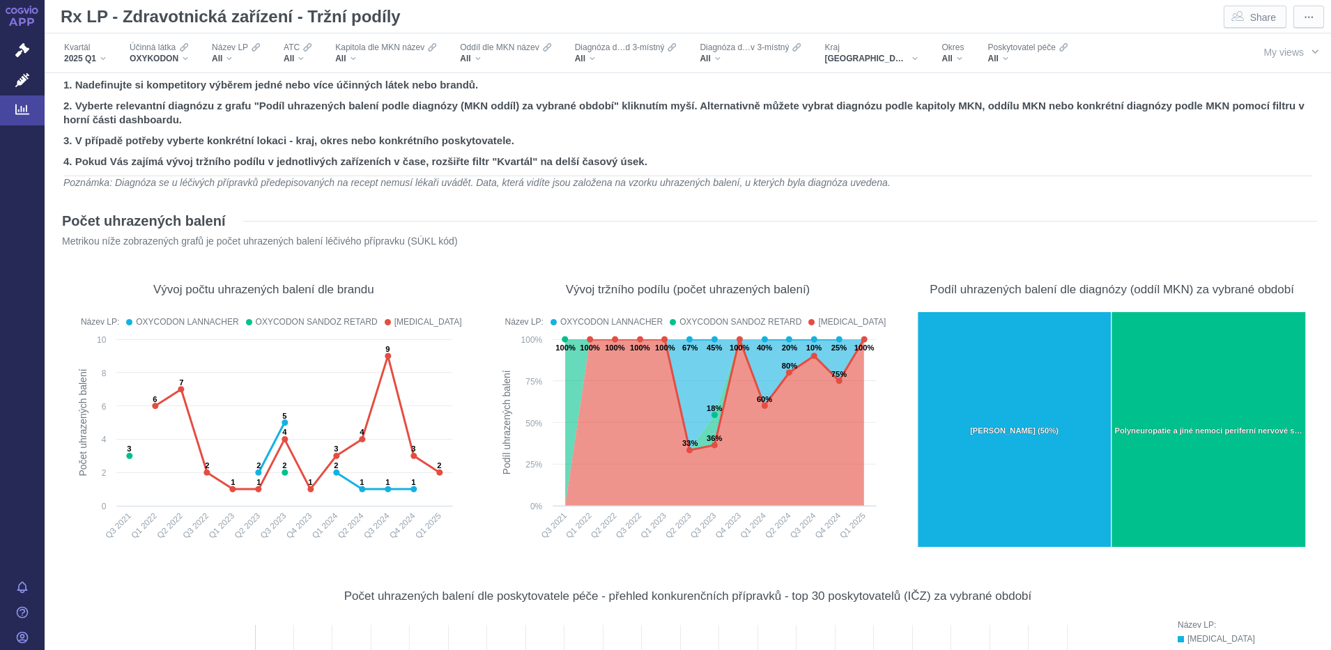
scroll to position [0, 0]
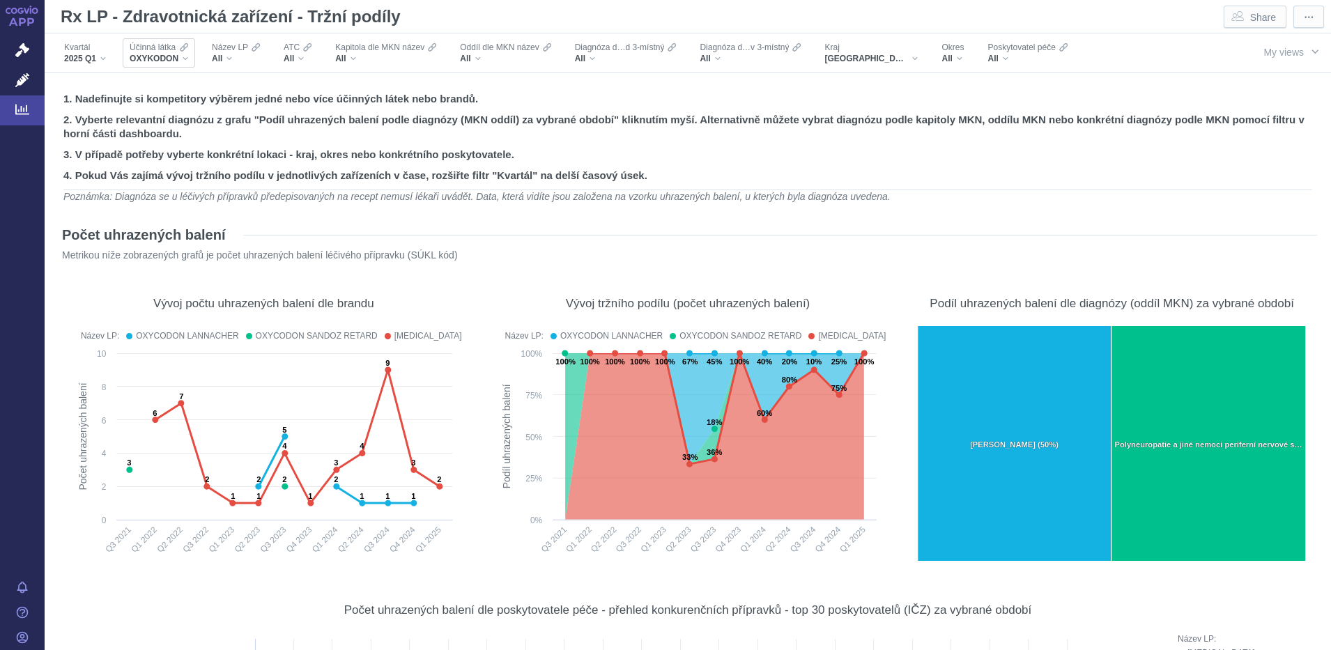
click at [185, 53] on div "OXYKODON" at bounding box center [159, 58] width 59 height 11
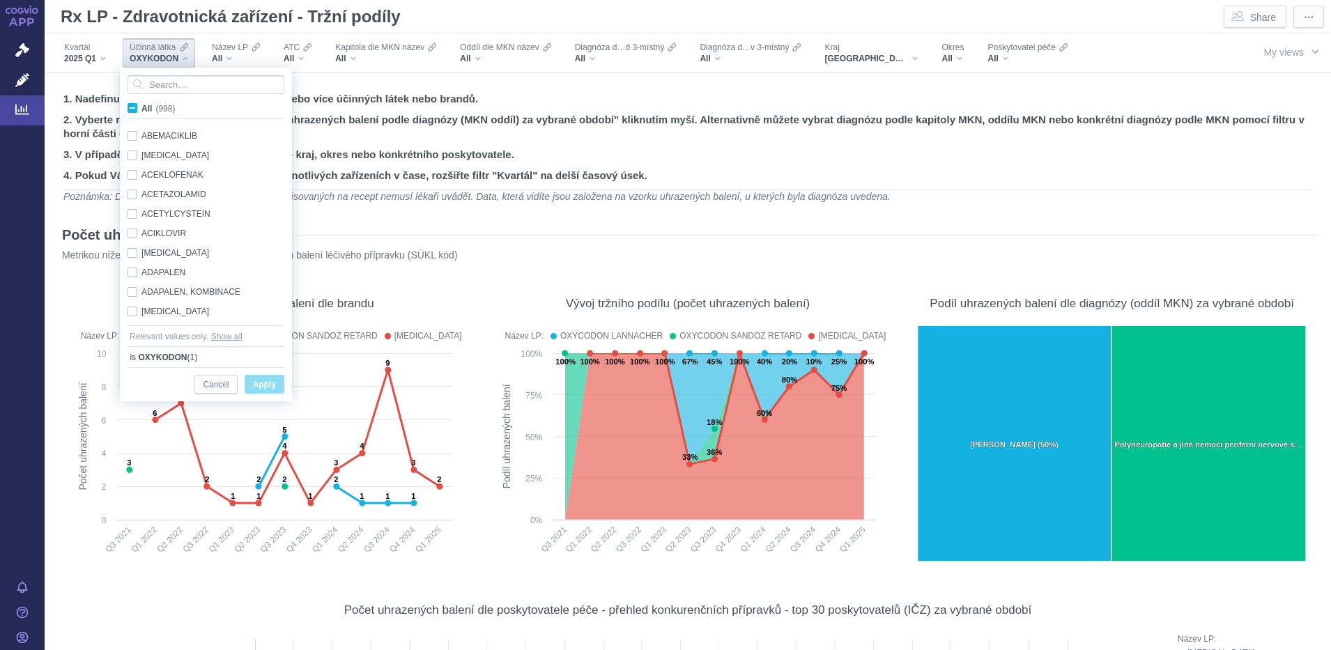
click at [943, 231] on div "Počet uhrazených balení" at bounding box center [688, 235] width 1259 height 22
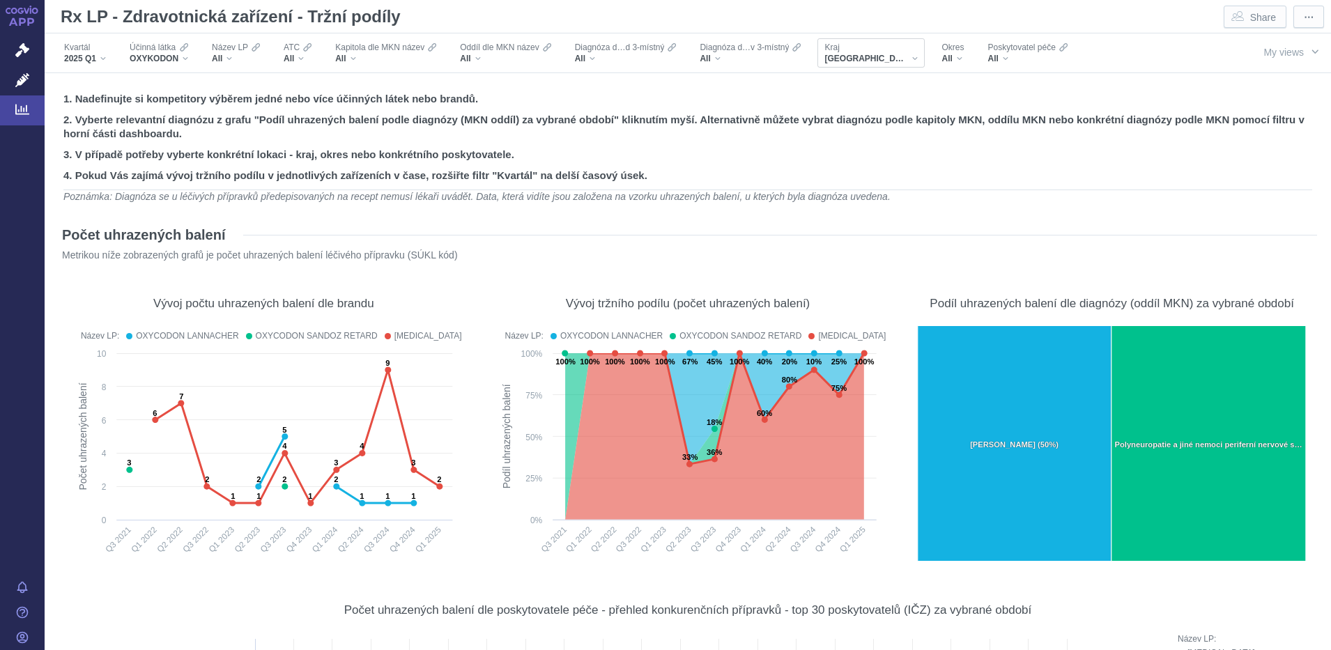
click at [885, 55] on div "[GEOGRAPHIC_DATA]" at bounding box center [871, 58] width 93 height 11
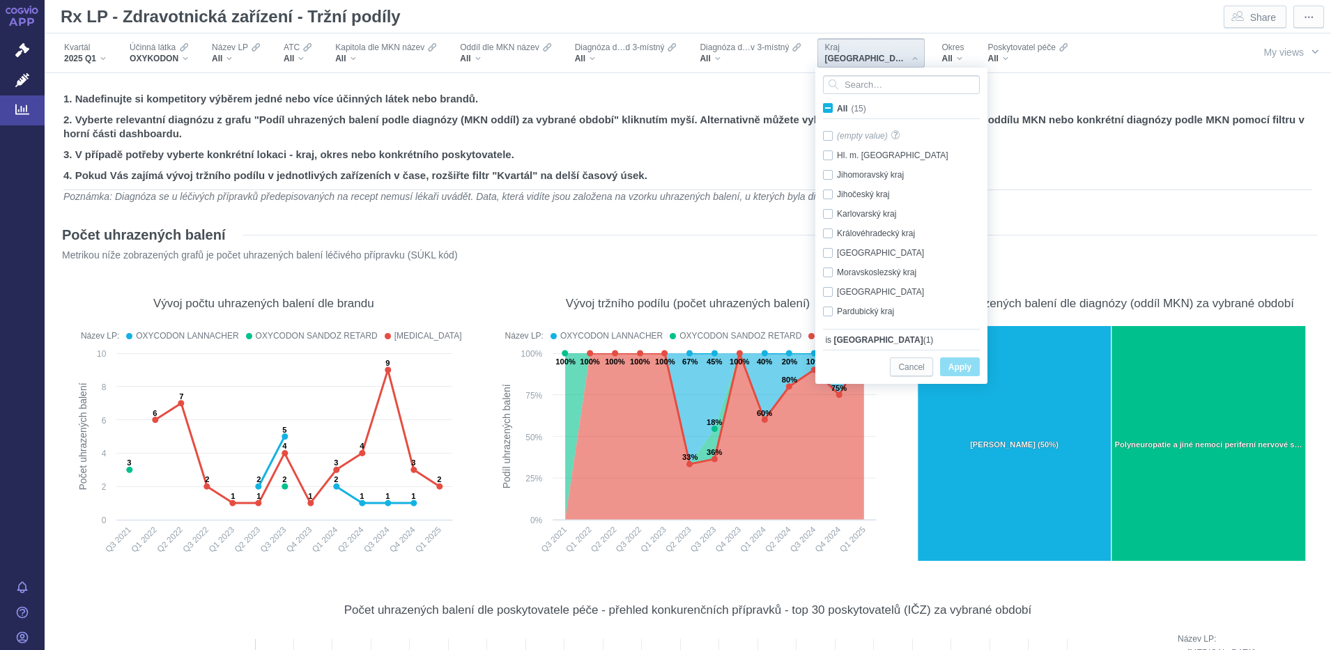
scroll to position [98, 0]
click at [830, 232] on div "Plzeňský kraj Only" at bounding box center [903, 234] width 175 height 20
checkbox input "false"
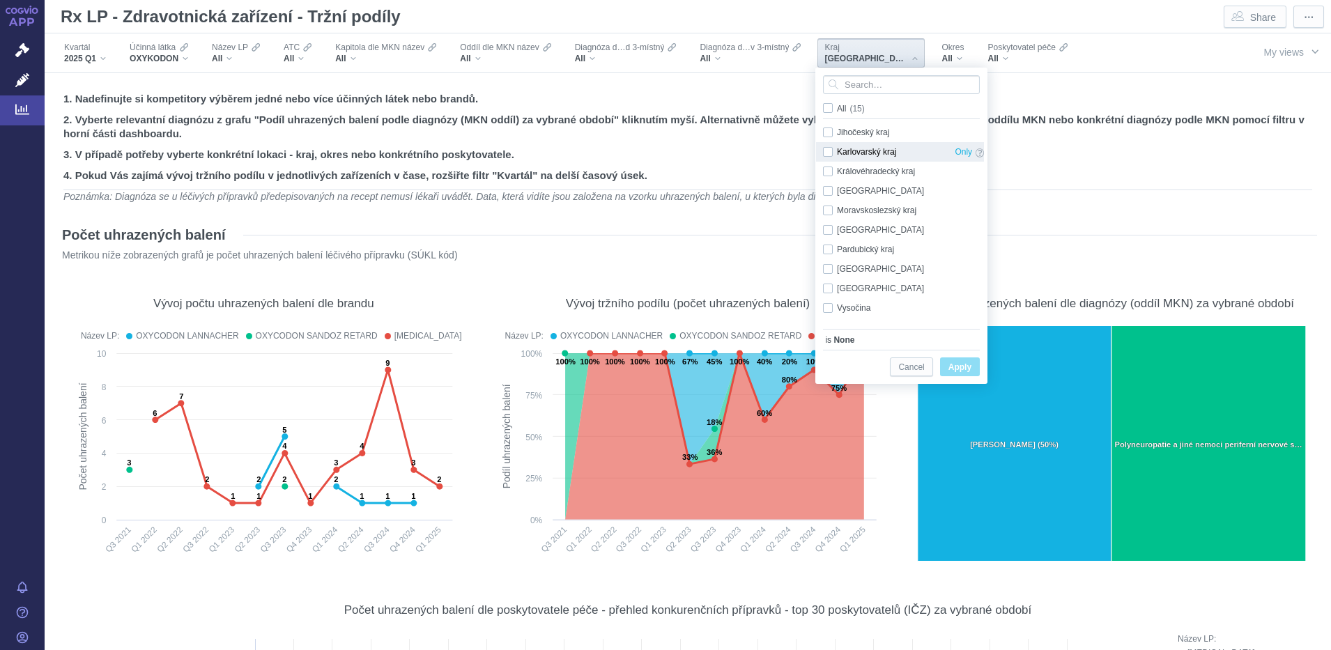
click at [827, 148] on div "Karlovarský kraj Only" at bounding box center [903, 152] width 175 height 20
checkbox input "true"
click at [964, 374] on span "Apply" at bounding box center [960, 367] width 23 height 17
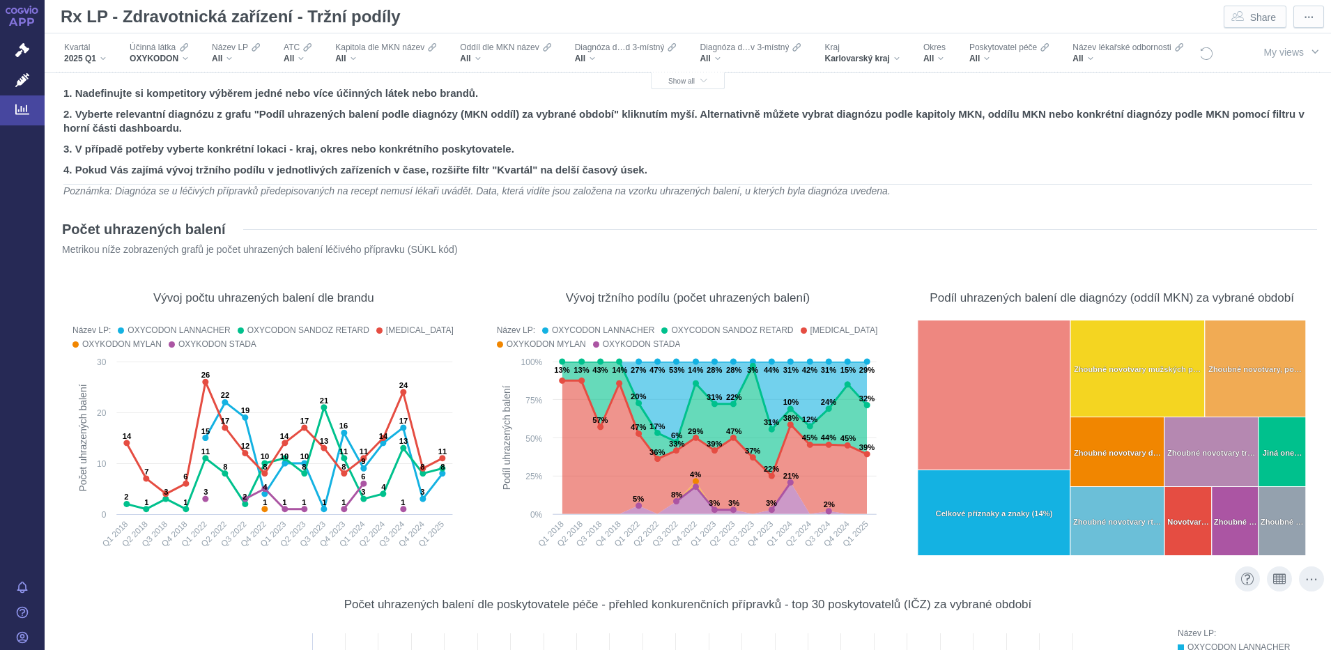
scroll to position [0, 0]
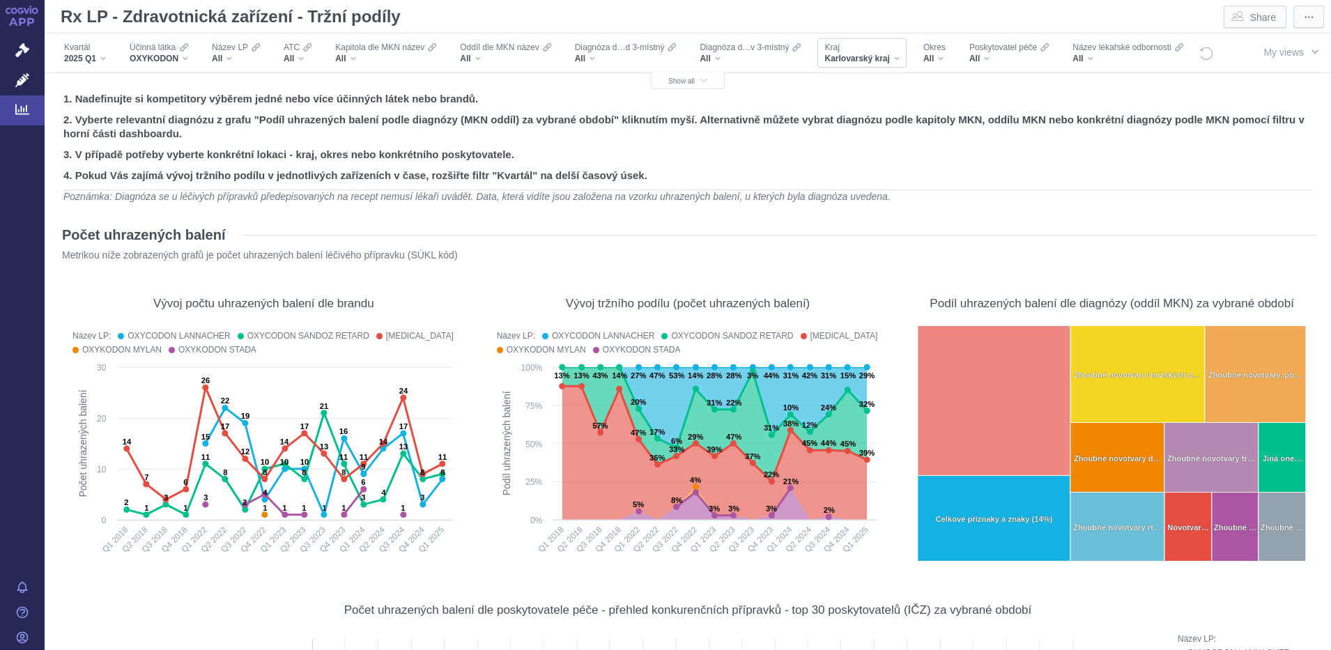
click at [896, 57] on div "Karlovarský kraj" at bounding box center [862, 58] width 75 height 11
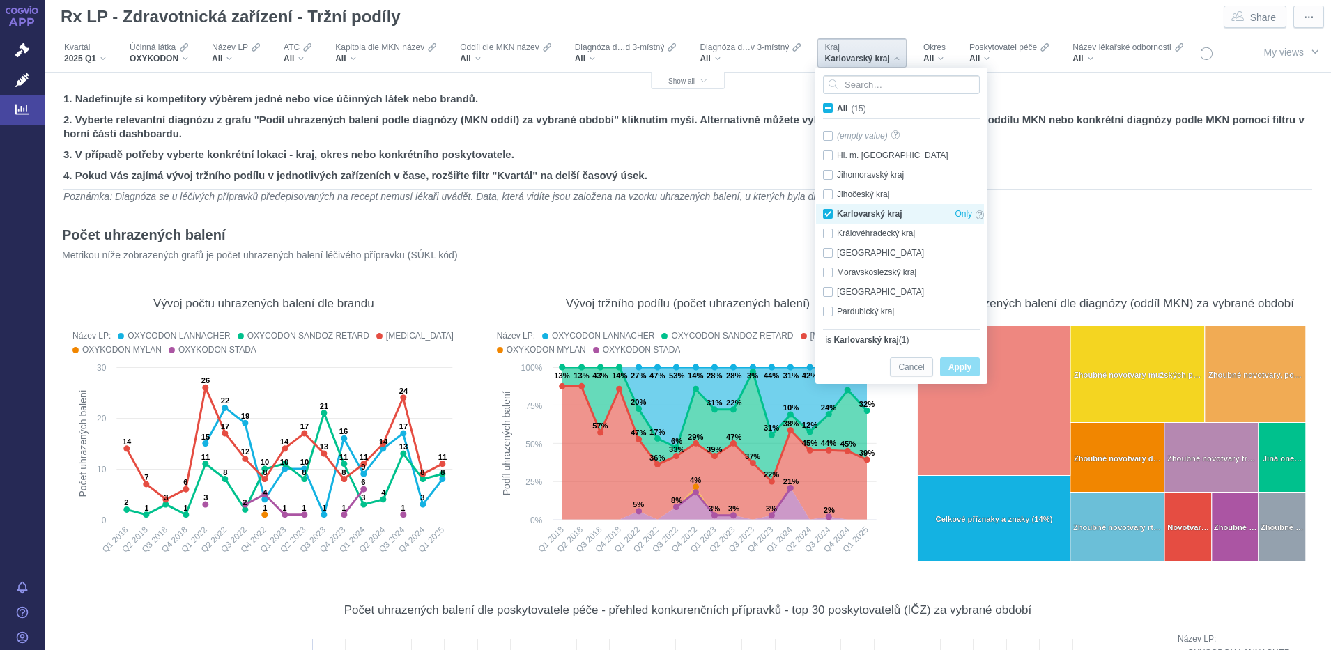
click at [828, 211] on div "Karlovarský kraj Only" at bounding box center [903, 214] width 175 height 20
checkbox input "false"
click at [832, 233] on div "Plzeňský kraj Only" at bounding box center [903, 234] width 175 height 20
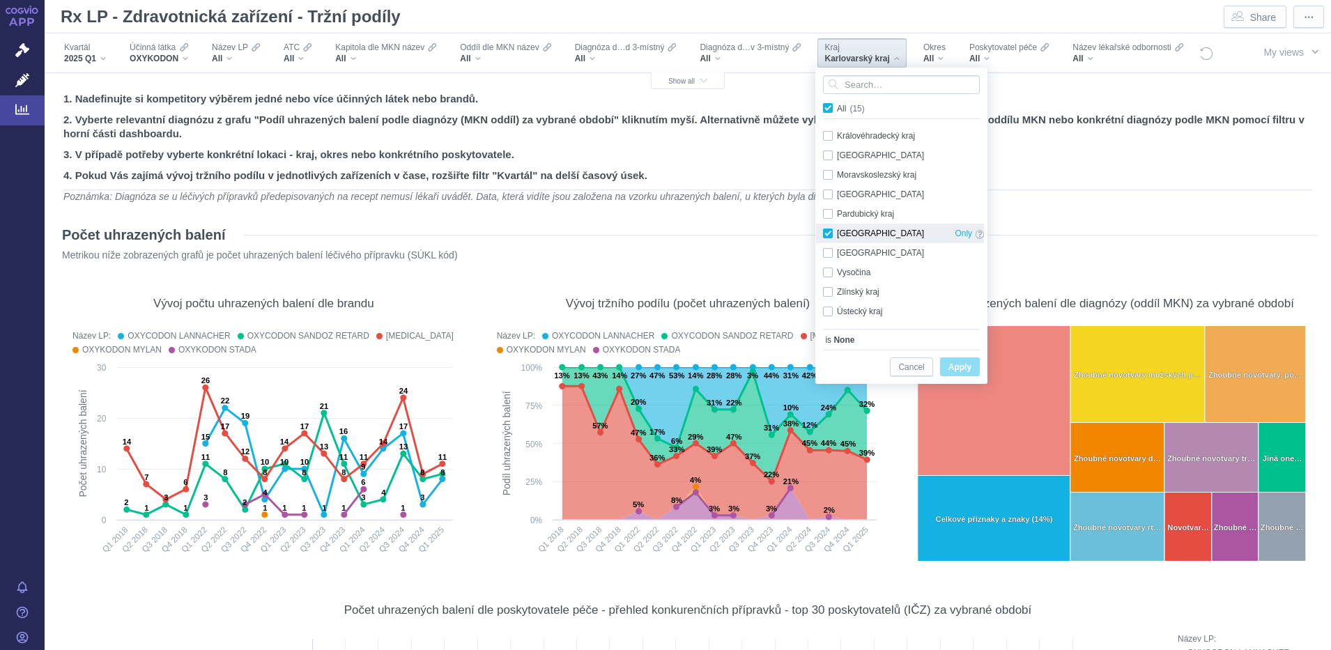
checkbox input "true"
click at [954, 365] on span "Apply" at bounding box center [960, 367] width 23 height 17
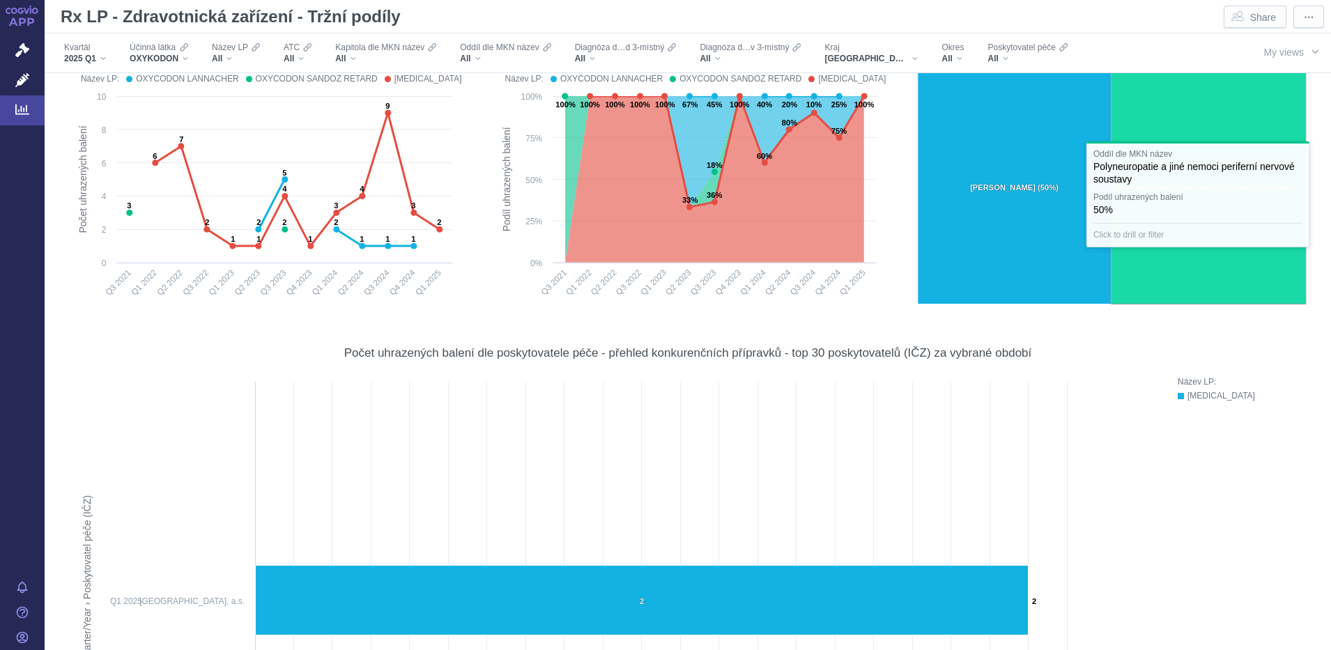
scroll to position [0, 0]
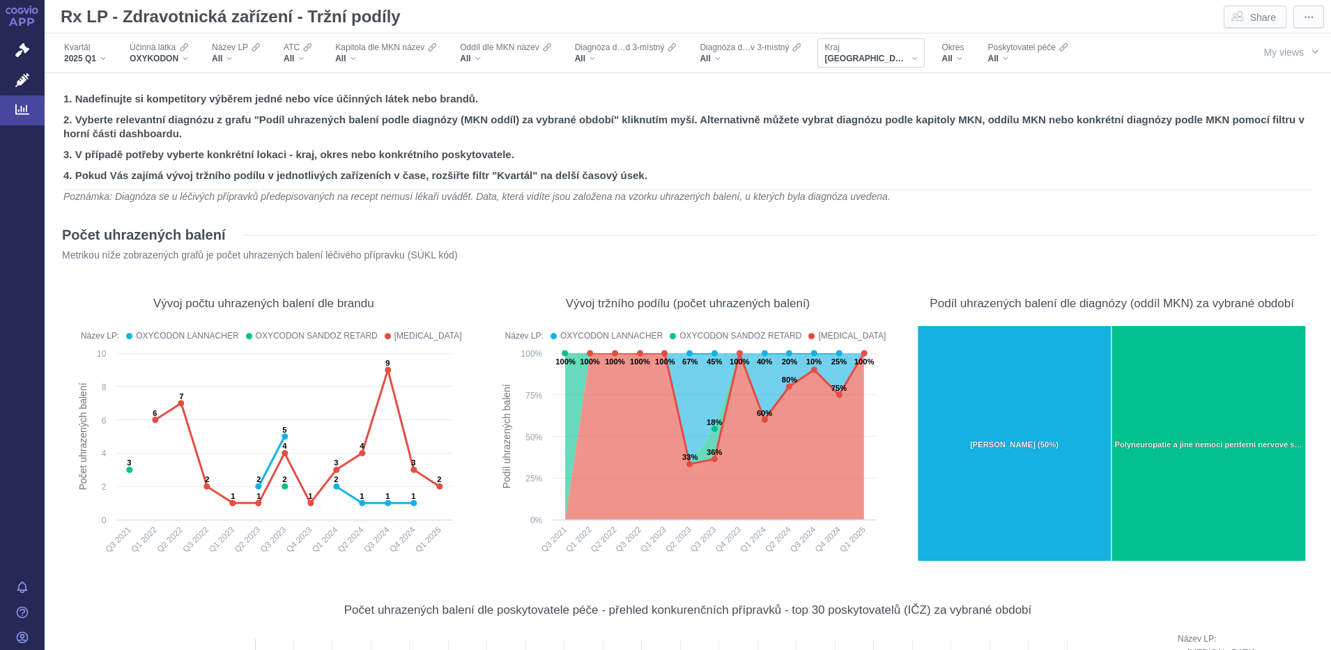
click at [885, 60] on div "[GEOGRAPHIC_DATA]" at bounding box center [871, 58] width 93 height 11
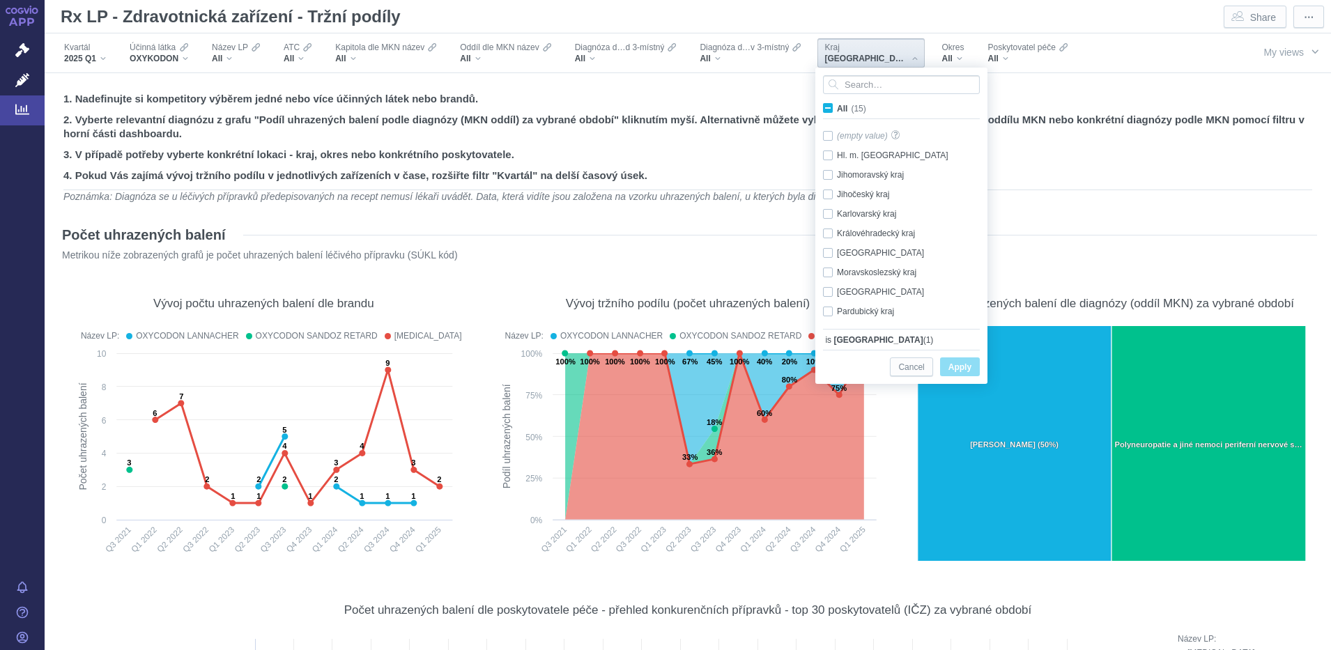
scroll to position [98, 0]
click at [837, 109] on span "All (15)" at bounding box center [851, 109] width 29 height 10
click at [837, 109] on input "All (15)" at bounding box center [841, 105] width 9 height 9
checkbox input "true"
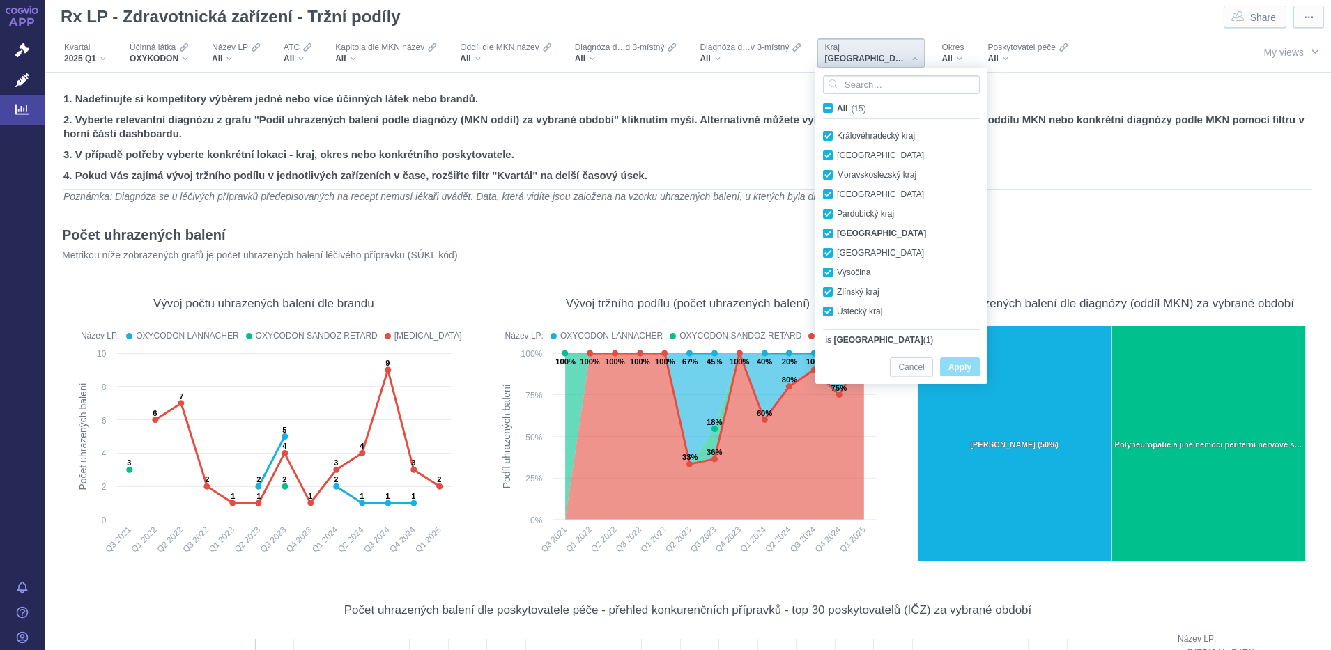
checkbox input "true"
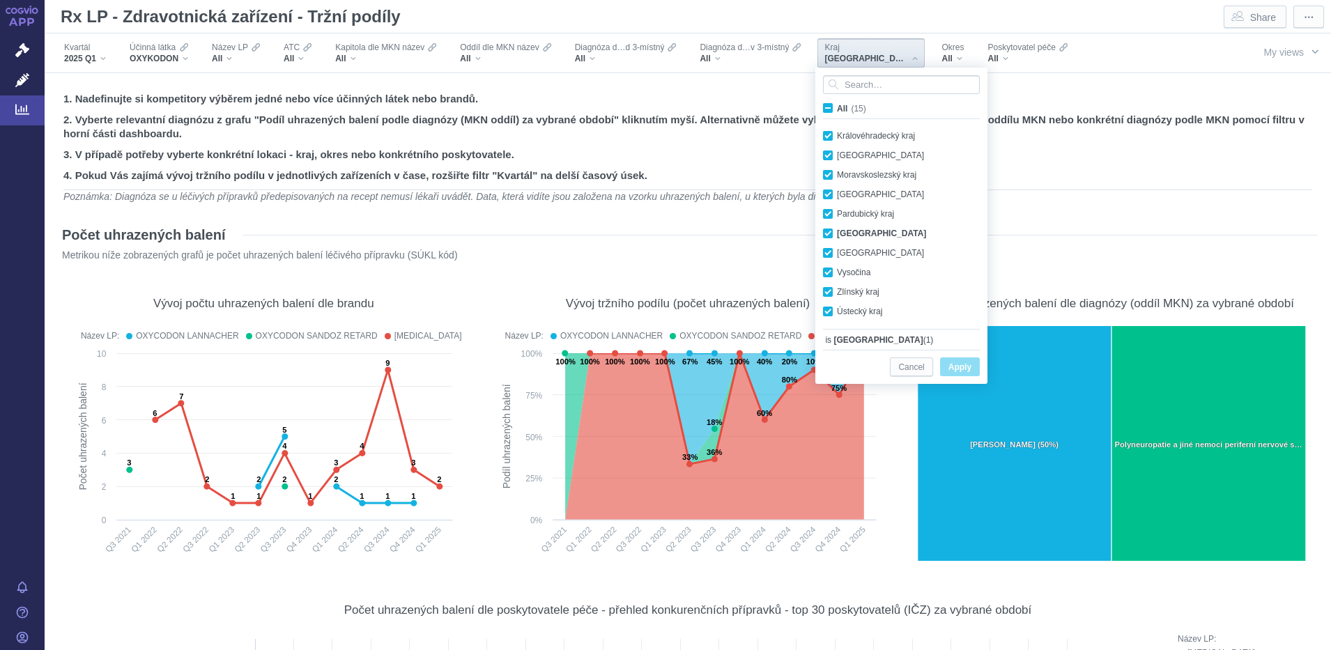
checkbox input "true"
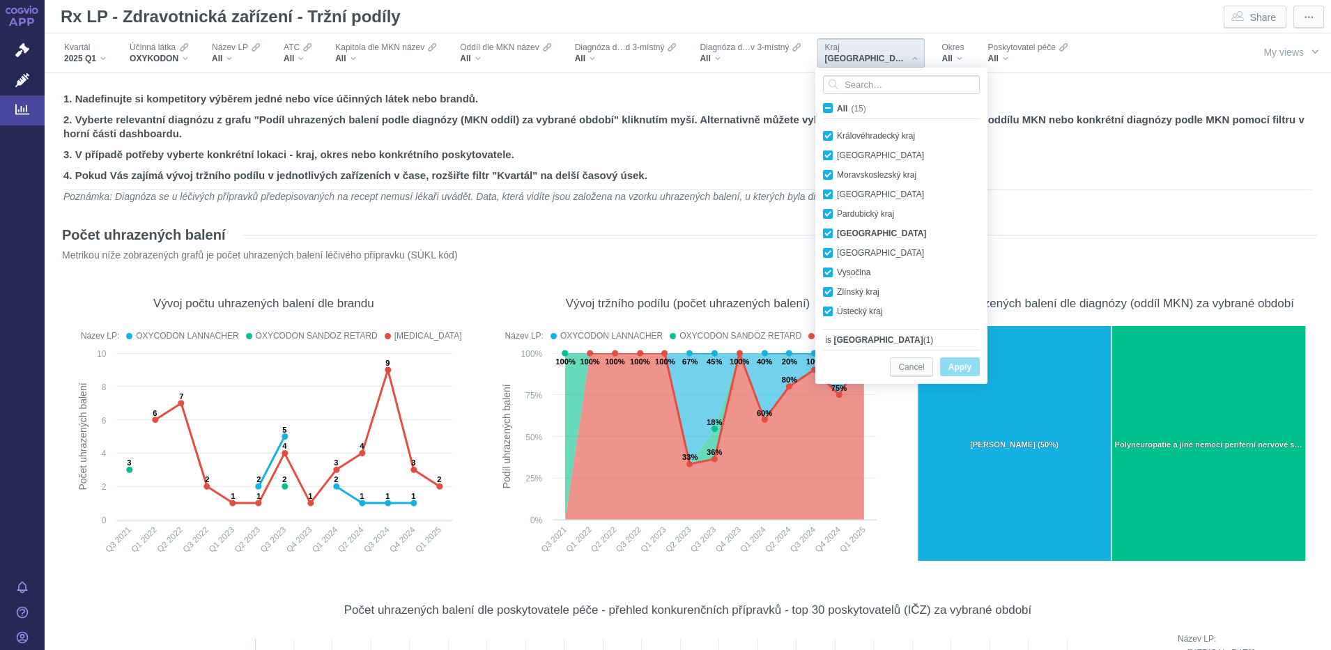
checkbox input "true"
click at [955, 365] on span "Apply" at bounding box center [960, 367] width 23 height 17
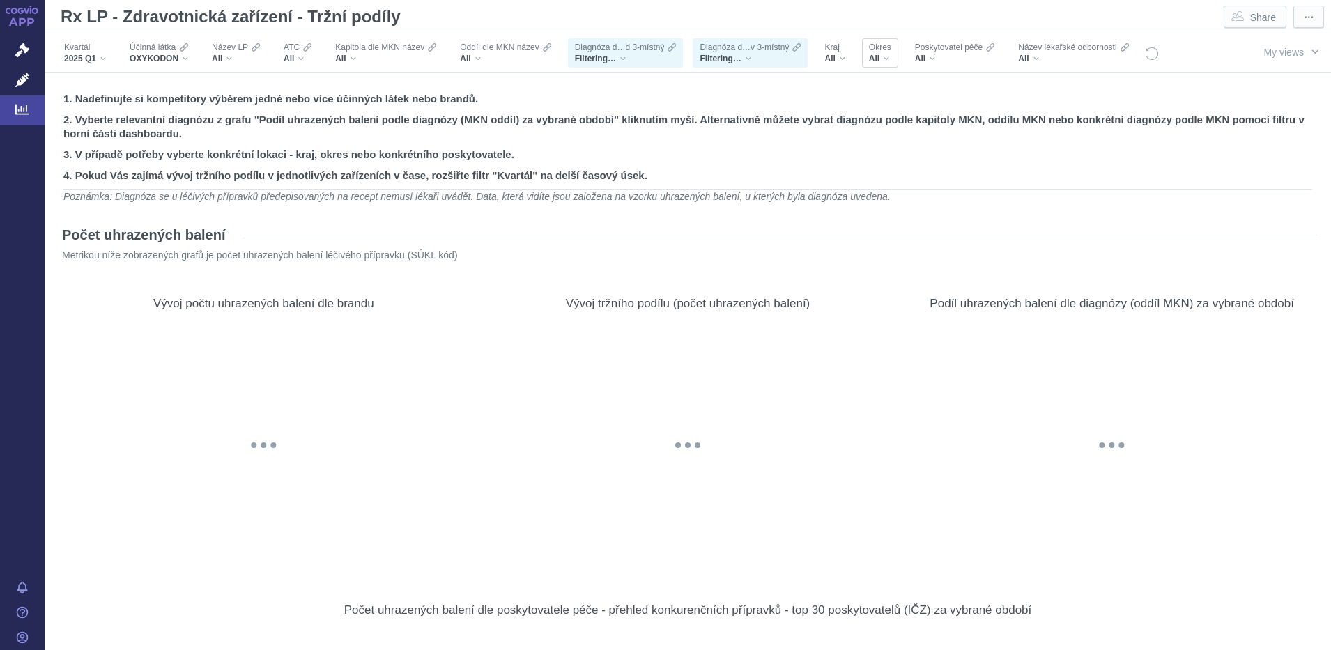
click at [887, 57] on div "All" at bounding box center [880, 58] width 22 height 11
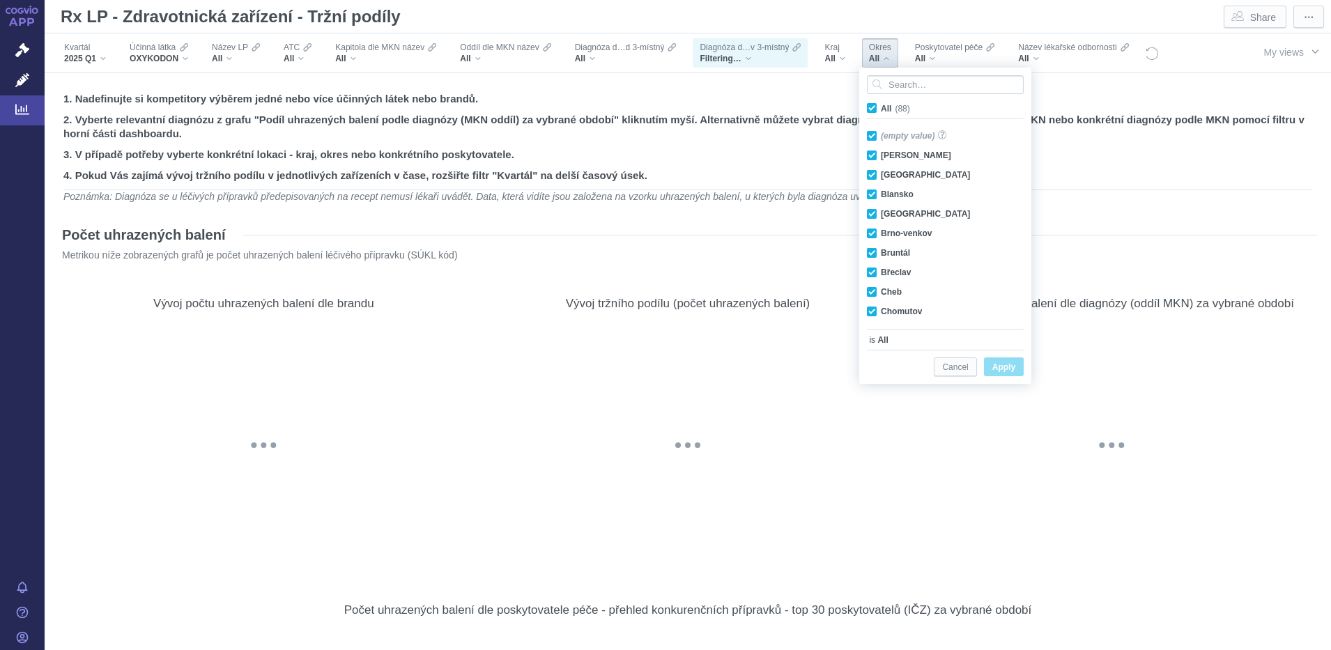
click at [881, 105] on span "All (88)" at bounding box center [895, 109] width 29 height 10
click at [881, 105] on input "All (88)" at bounding box center [885, 105] width 9 height 9
checkbox input "false"
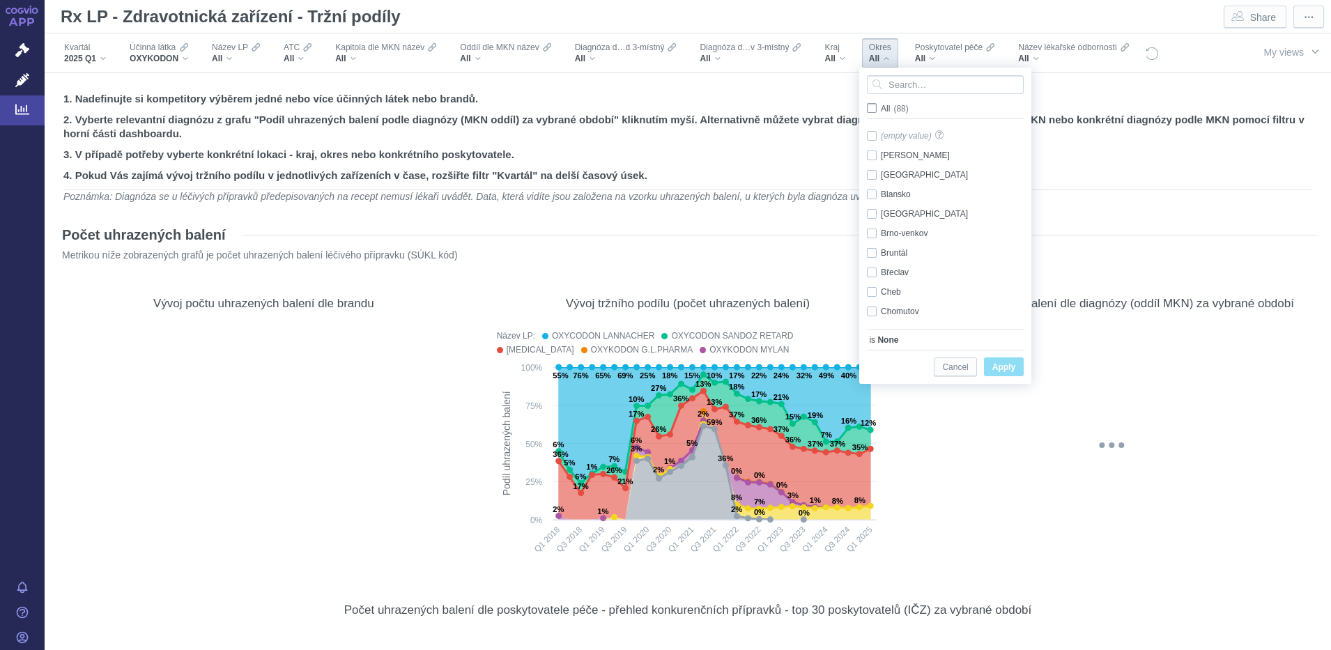
checkbox input "false"
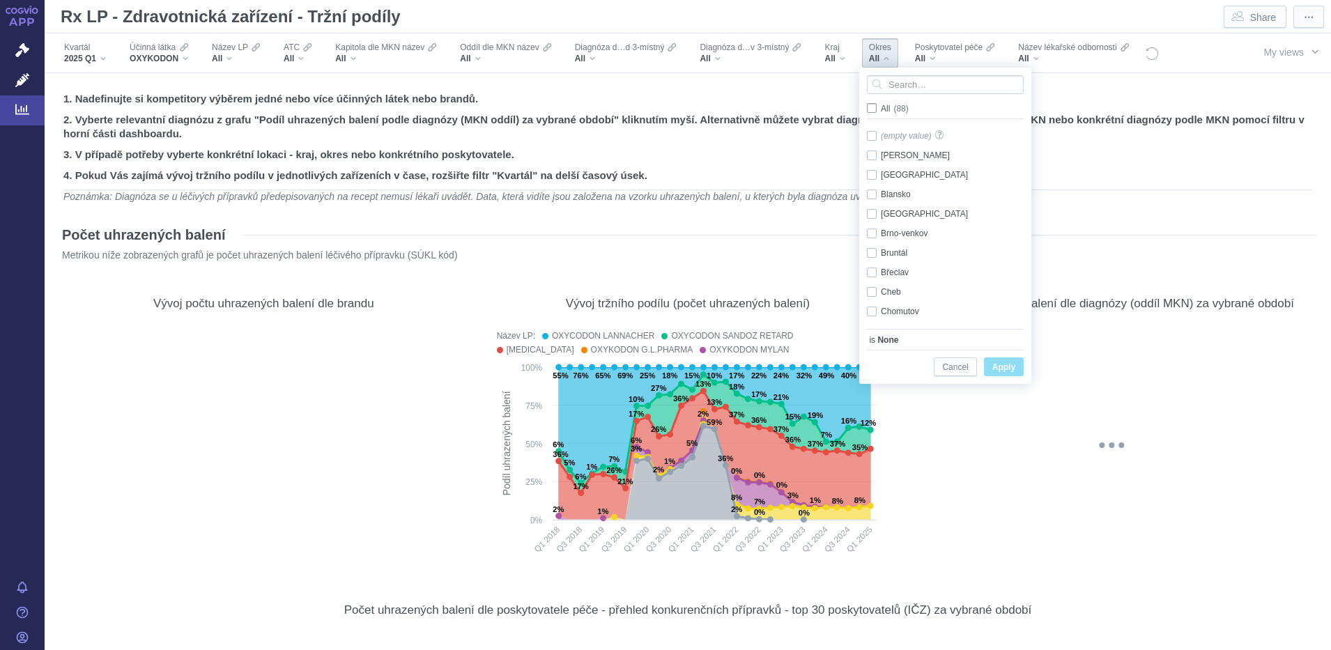
checkbox input "false"
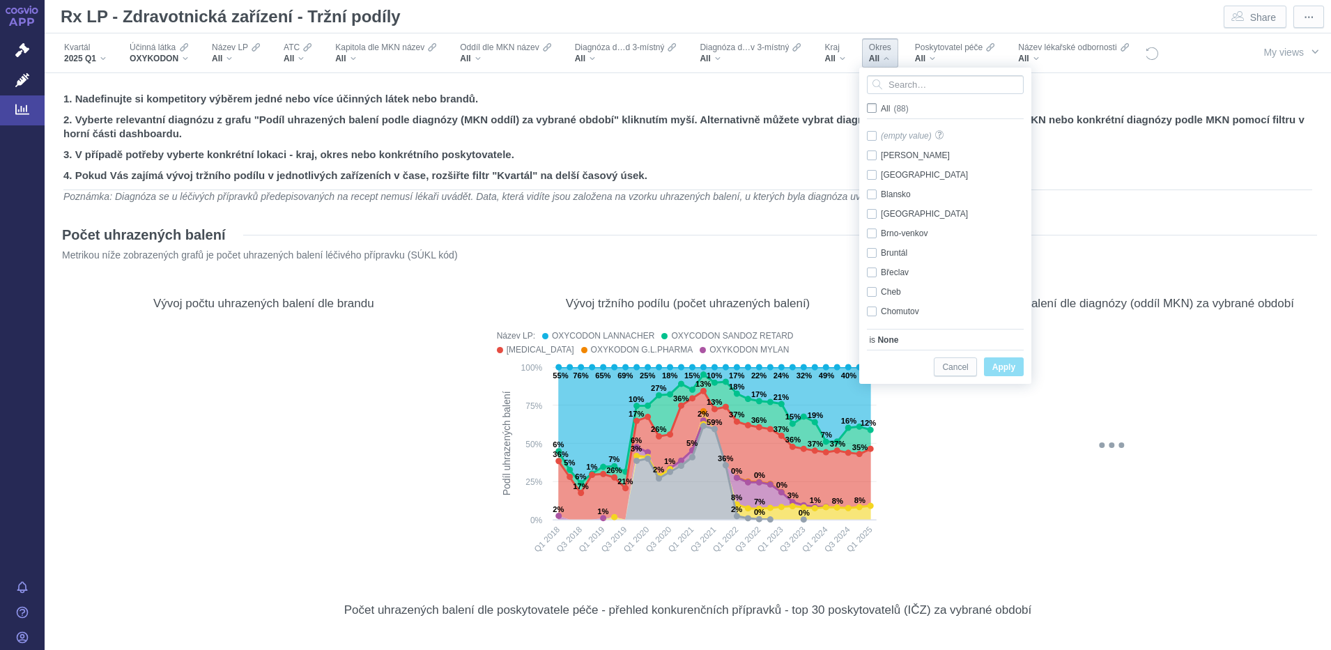
checkbox input "false"
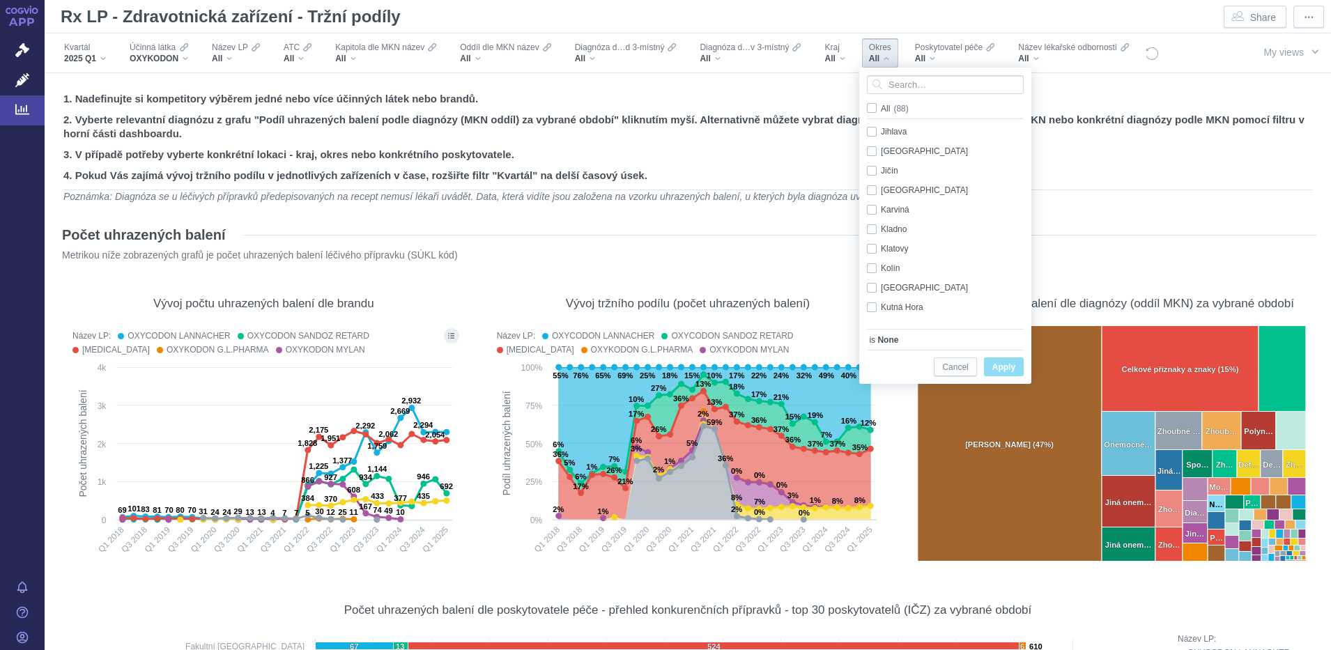
scroll to position [393, 0]
click at [871, 170] on div "[GEOGRAPHIC_DATA] Only" at bounding box center [947, 172] width 175 height 20
checkbox input "true"
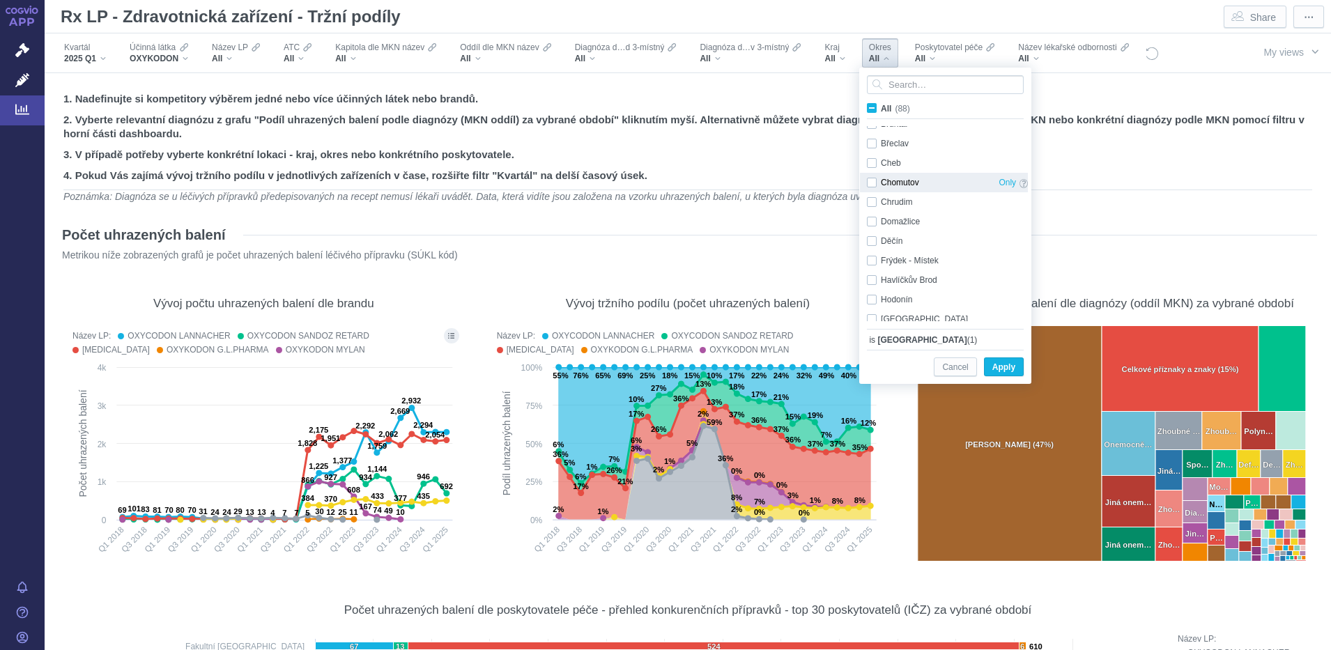
click at [871, 182] on div "Chomutov Only" at bounding box center [947, 183] width 175 height 20
checkbox input "true"
click at [873, 227] on div "Most Only" at bounding box center [947, 227] width 175 height 20
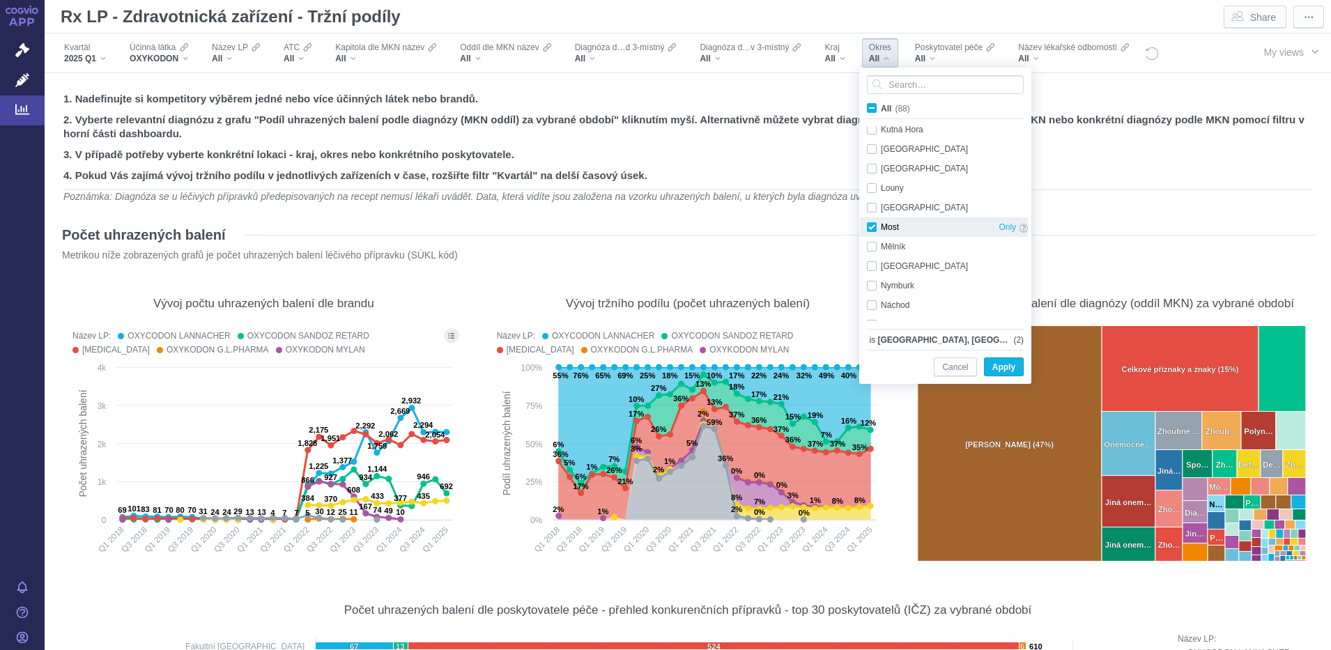
checkbox input "true"
click at [871, 270] on div "Teplice Only" at bounding box center [947, 271] width 175 height 20
checkbox input "true"
drag, startPoint x: 1028, startPoint y: 280, endPoint x: 1028, endPoint y: 291, distance: 11.9
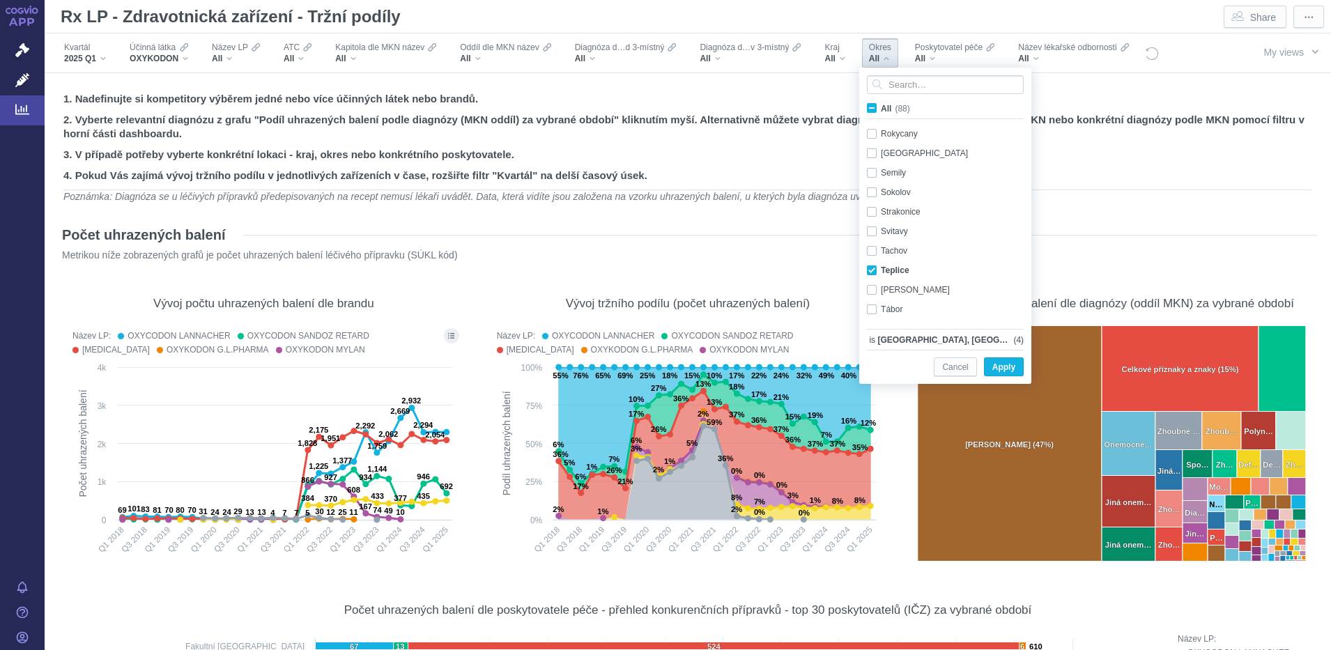
click at [995, 293] on div "Prostějov Only Písek Only Přerov Only Příbram Only Rakovník Only Rokycany Only …" at bounding box center [944, 223] width 168 height 195
click at [873, 174] on div "Beroun Only" at bounding box center [947, 175] width 175 height 20
checkbox input "true"
click at [995, 362] on span "Apply" at bounding box center [1004, 367] width 23 height 17
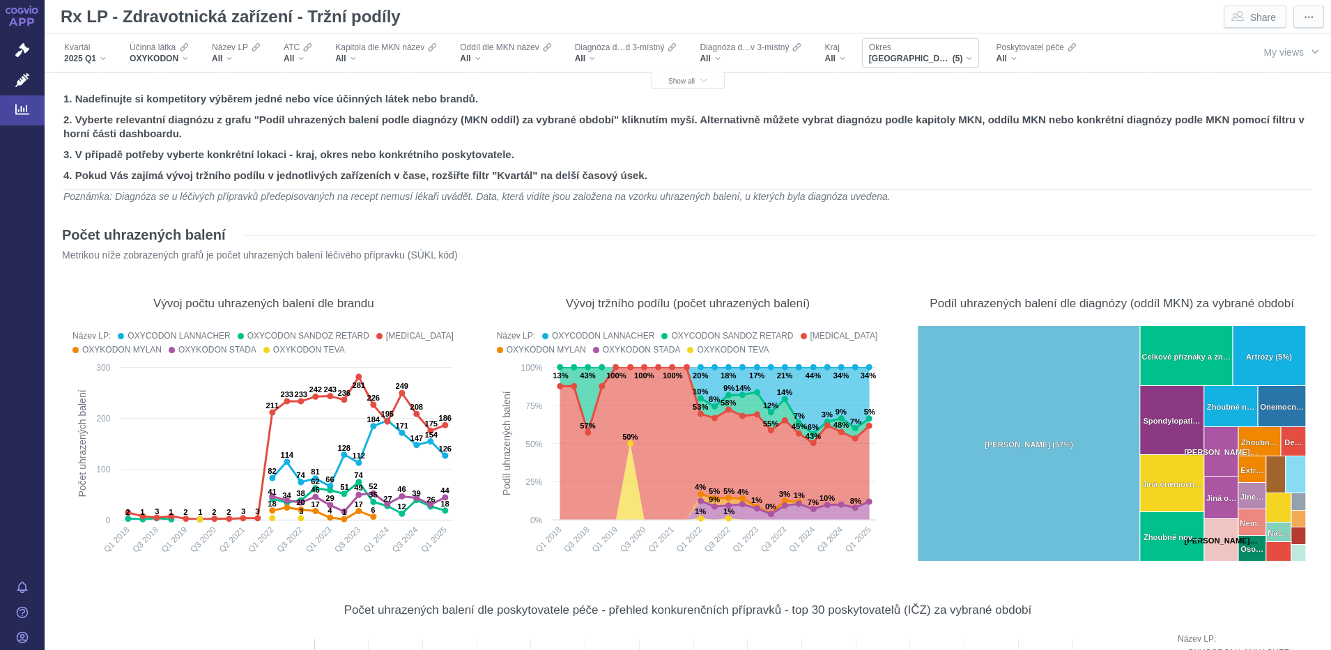
click at [973, 55] on div "Okres [GEOGRAPHIC_DATA], [GEOGRAPHIC_DATA], [GEOGRAPHIC_DATA], [GEOGRAPHIC_DATA…" at bounding box center [921, 52] width 118 height 29
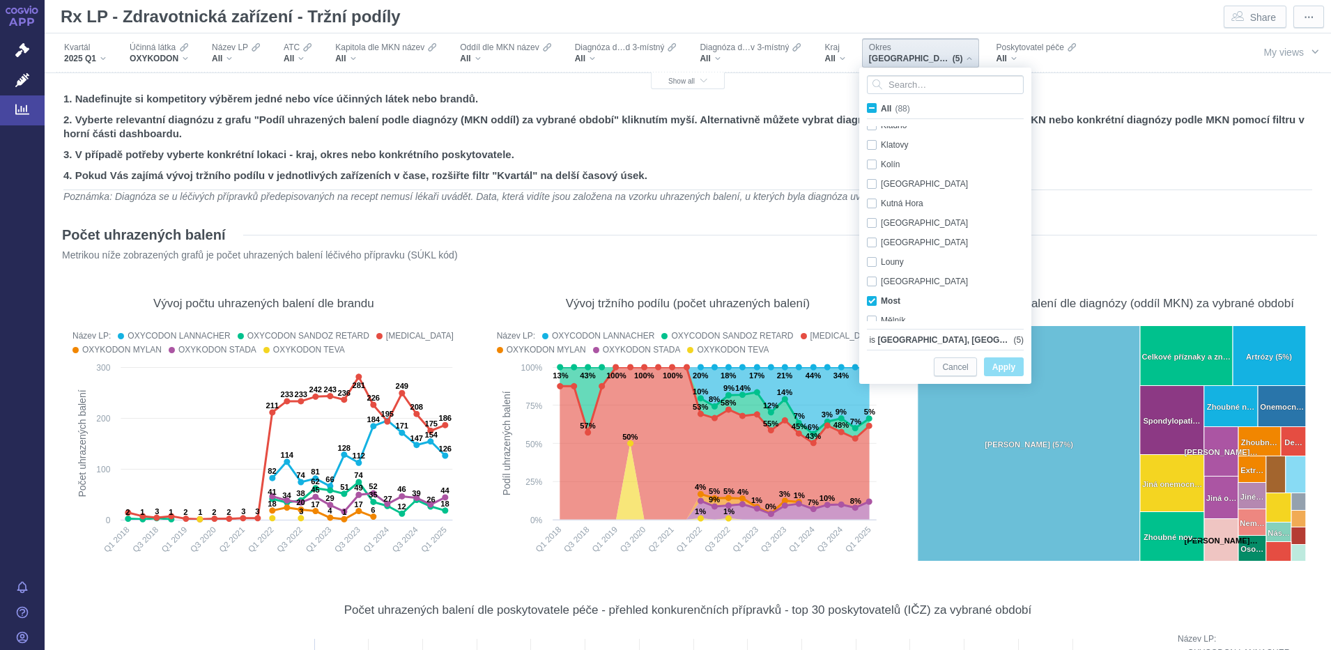
scroll to position [485, 0]
click at [873, 252] on div "Louny Only" at bounding box center [947, 256] width 175 height 20
checkbox input "true"
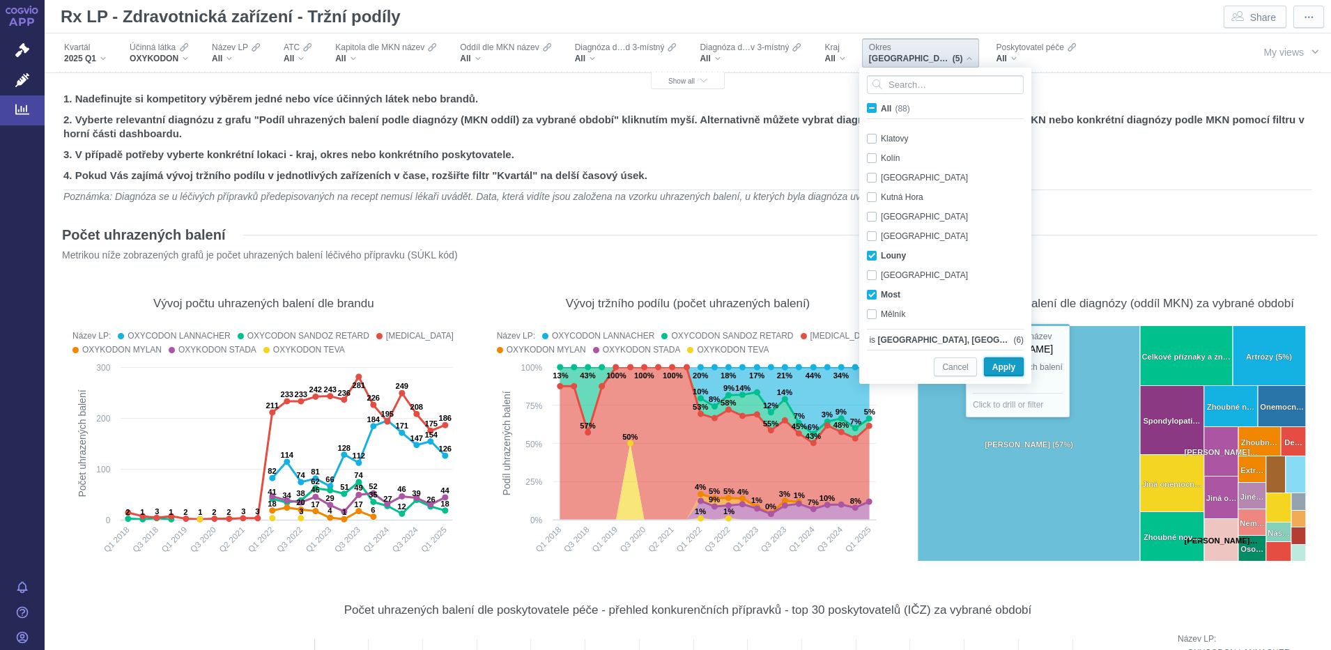
click at [995, 372] on span "Apply" at bounding box center [1004, 367] width 23 height 17
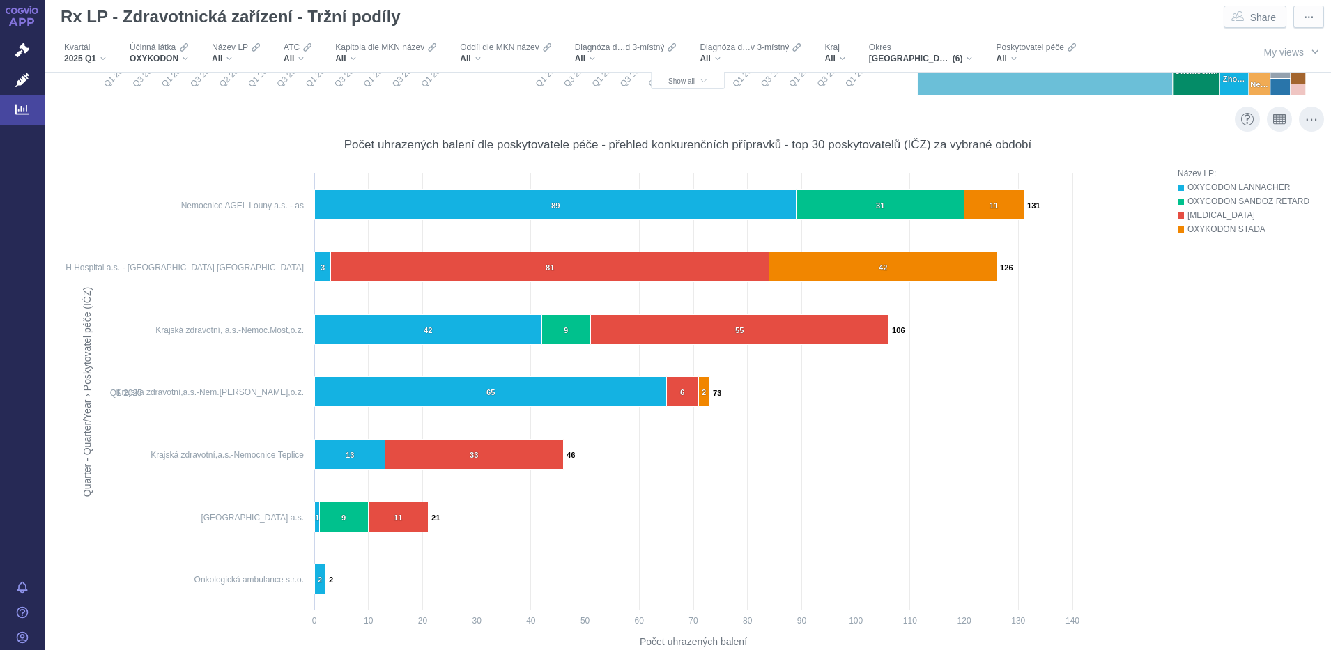
scroll to position [436, 0]
